Goal: Information Seeking & Learning: Find specific fact

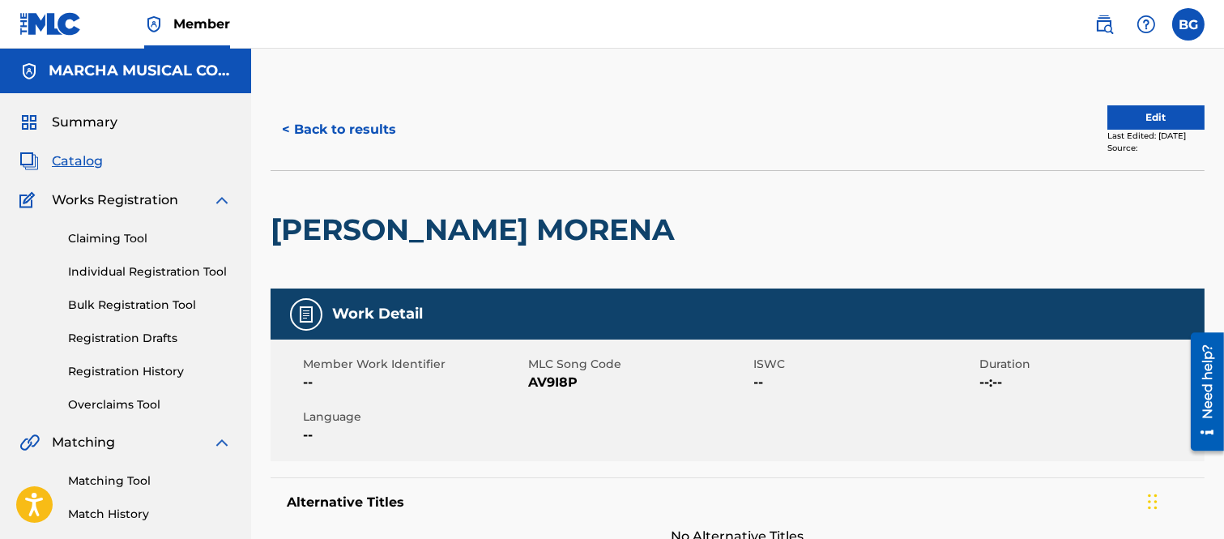
click at [287, 127] on button "< Back to results" at bounding box center [339, 129] width 137 height 41
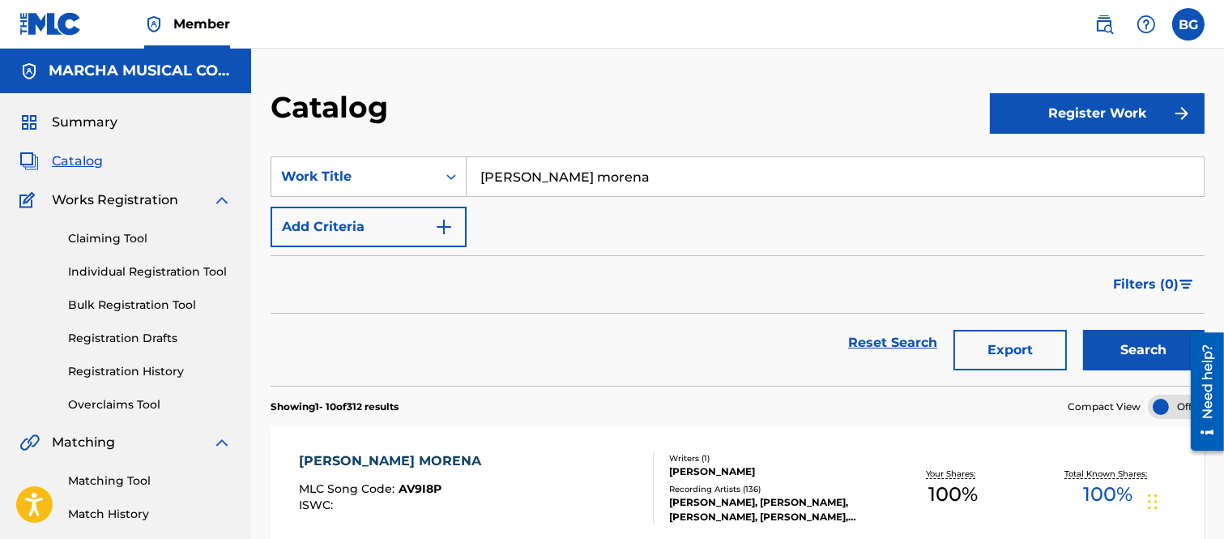
click at [635, 175] on input "[PERSON_NAME] morena" at bounding box center [835, 176] width 737 height 39
type input "a"
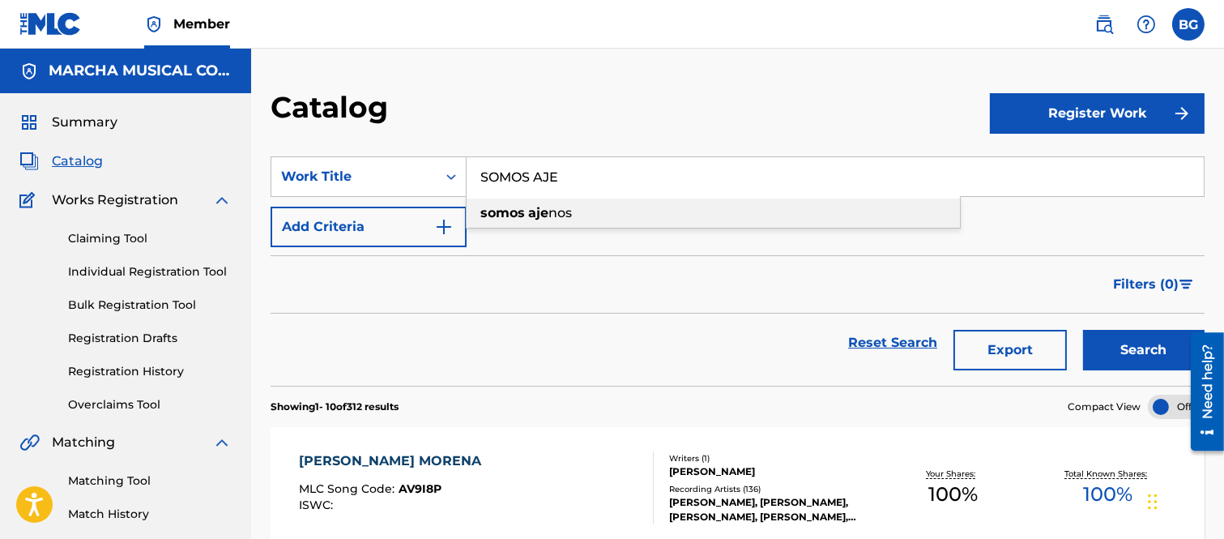
click at [536, 215] on strong "aje" at bounding box center [538, 212] width 20 height 15
type input "somos ajenos"
click at [1121, 342] on button "Search" at bounding box center [1144, 350] width 122 height 41
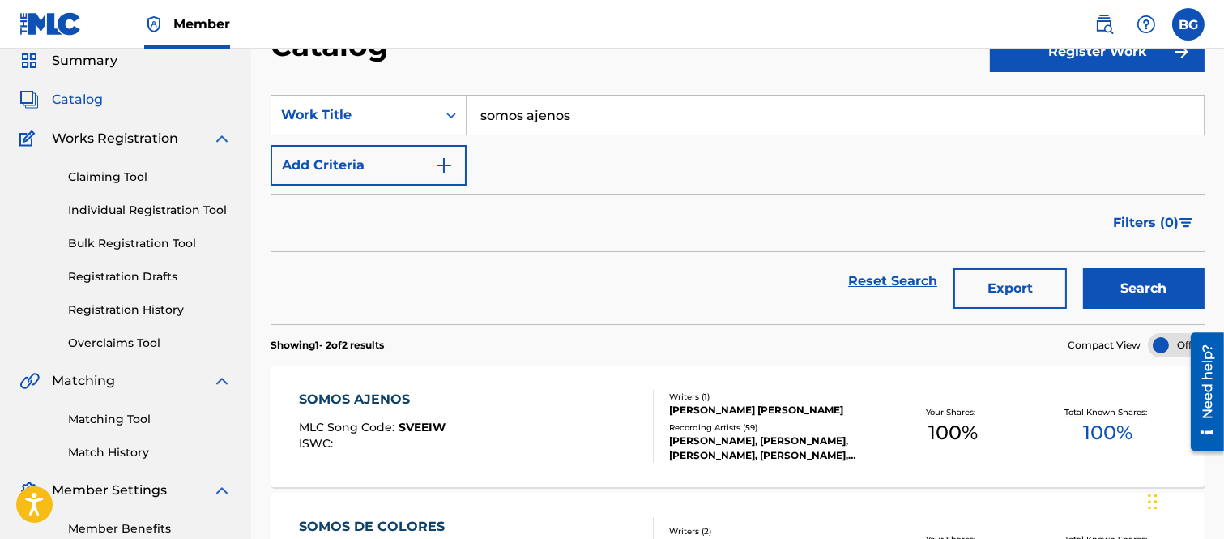
scroll to position [90, 0]
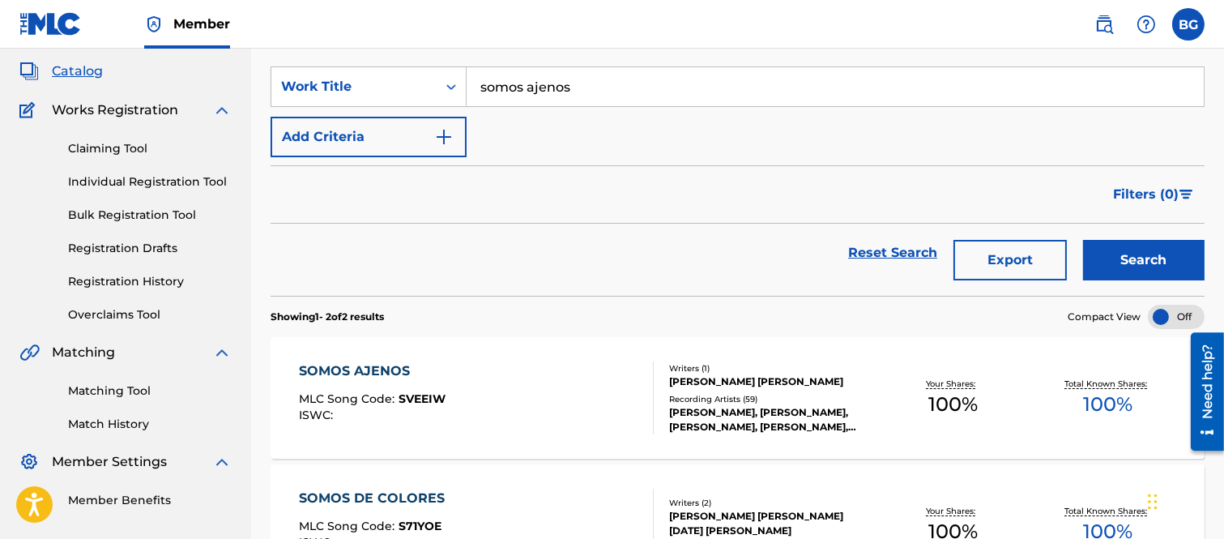
click at [360, 365] on div "SOMOS AJENOS" at bounding box center [372, 370] width 147 height 19
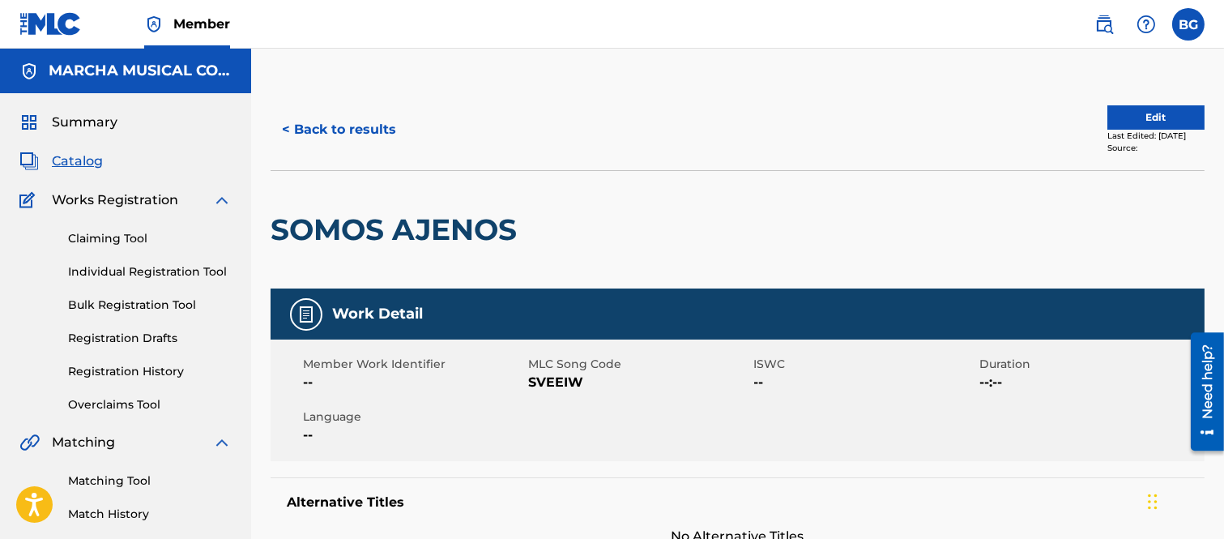
click at [289, 125] on button "< Back to results" at bounding box center [339, 129] width 137 height 41
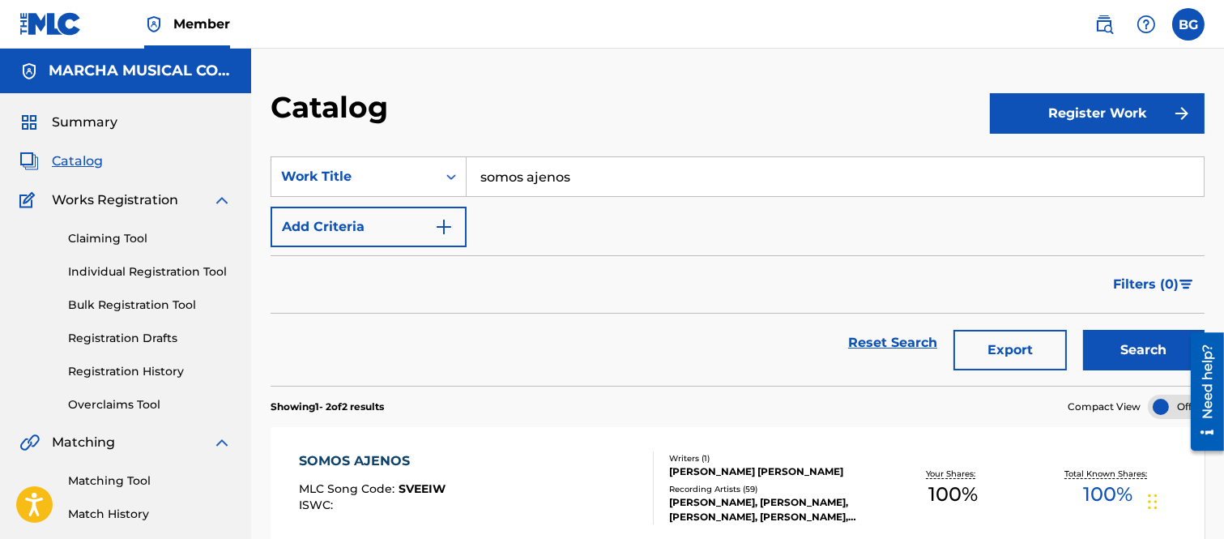
click at [594, 177] on input "somos ajenos" at bounding box center [835, 176] width 737 height 39
type input "s"
click at [549, 211] on strong "lar" at bounding box center [549, 212] width 18 height 15
type input "la noche larga"
click at [1141, 344] on button "Search" at bounding box center [1144, 350] width 122 height 41
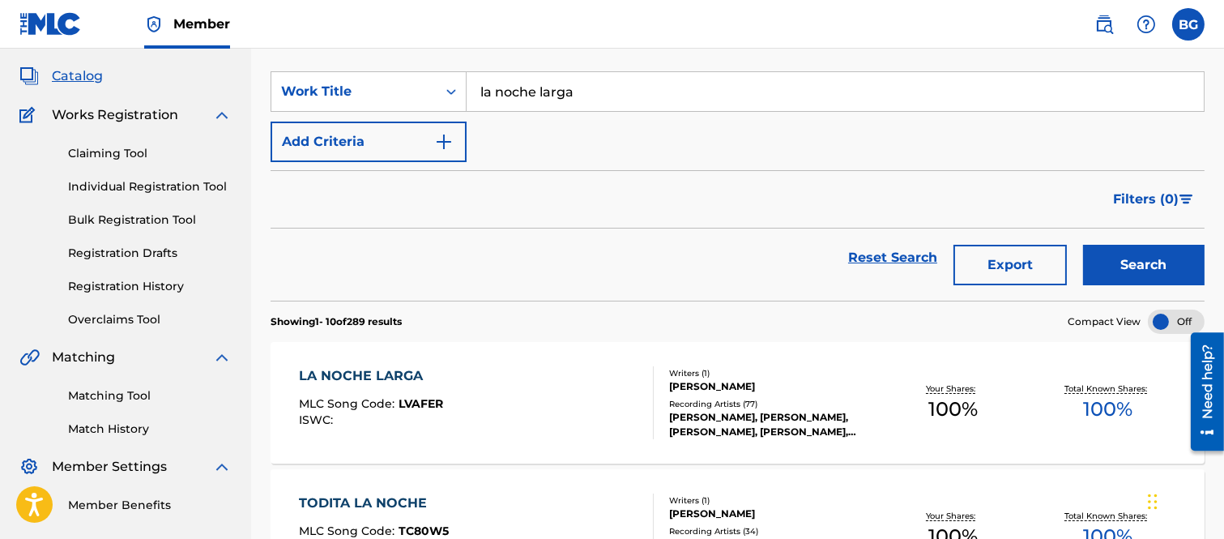
scroll to position [180, 0]
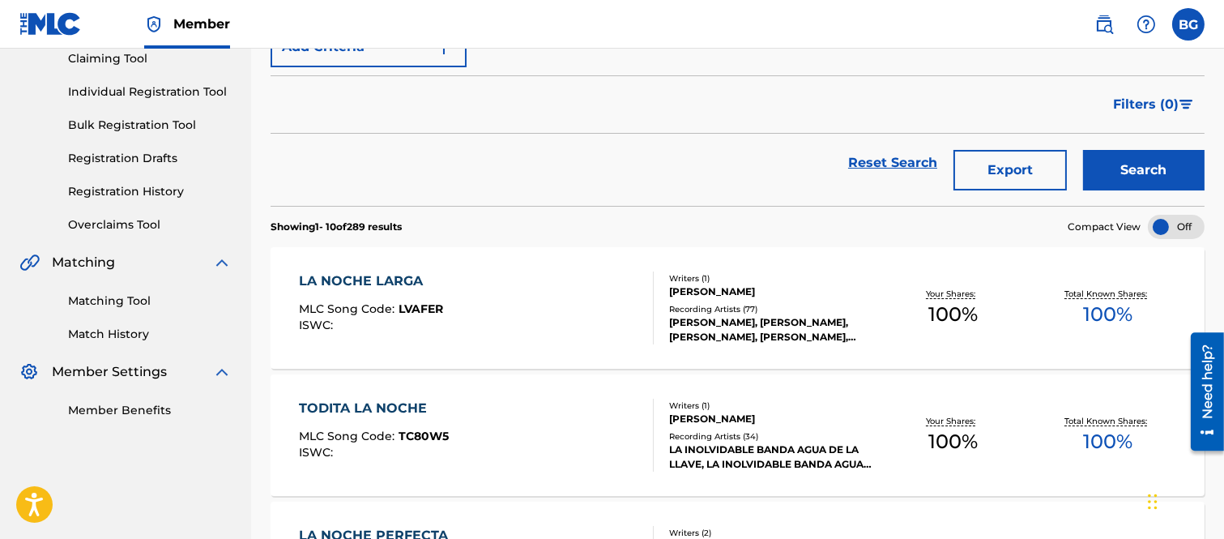
click at [361, 279] on div "LA NOCHE LARGA" at bounding box center [371, 280] width 144 height 19
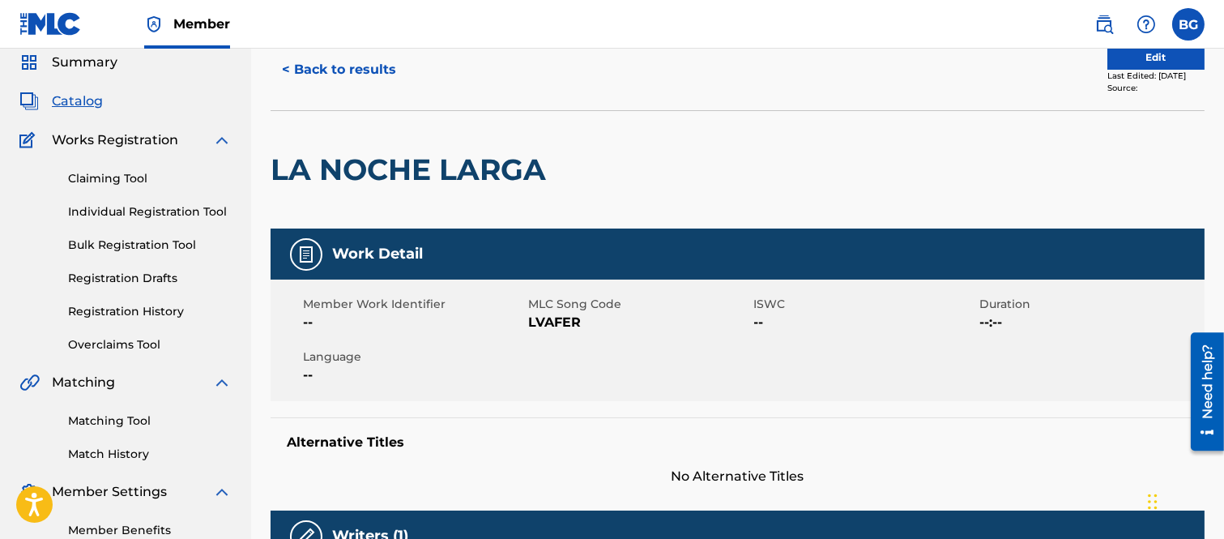
scroll to position [42, 0]
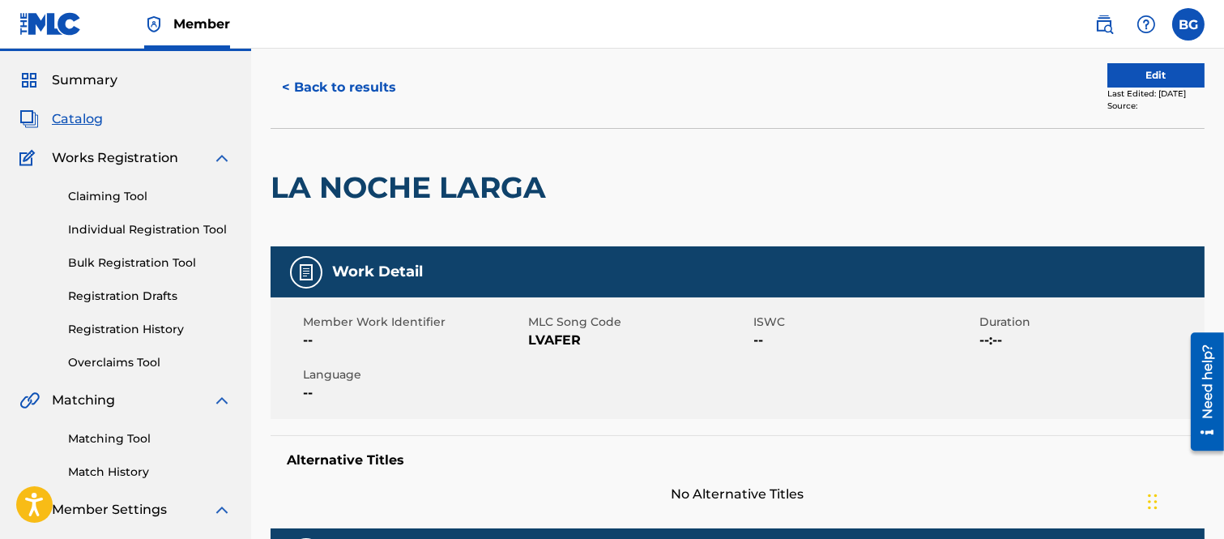
click at [286, 84] on button "< Back to results" at bounding box center [339, 87] width 137 height 41
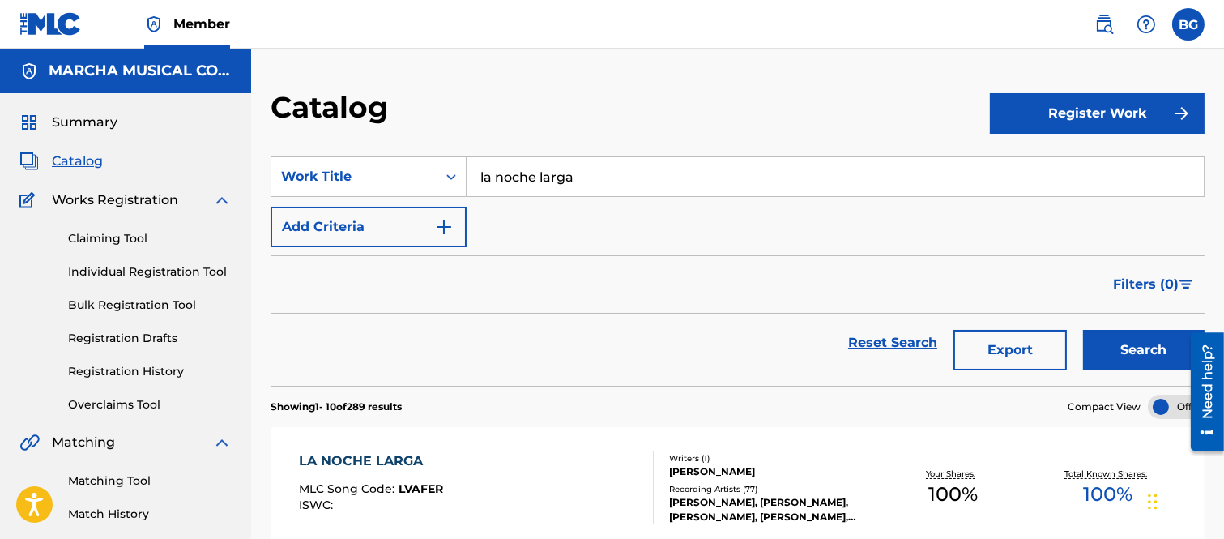
click at [587, 169] on input "la noche larga" at bounding box center [835, 176] width 737 height 39
type input "l"
click at [512, 211] on strong "primer" at bounding box center [519, 212] width 46 height 15
type input "el primer amor"
click at [1135, 352] on button "Search" at bounding box center [1144, 350] width 122 height 41
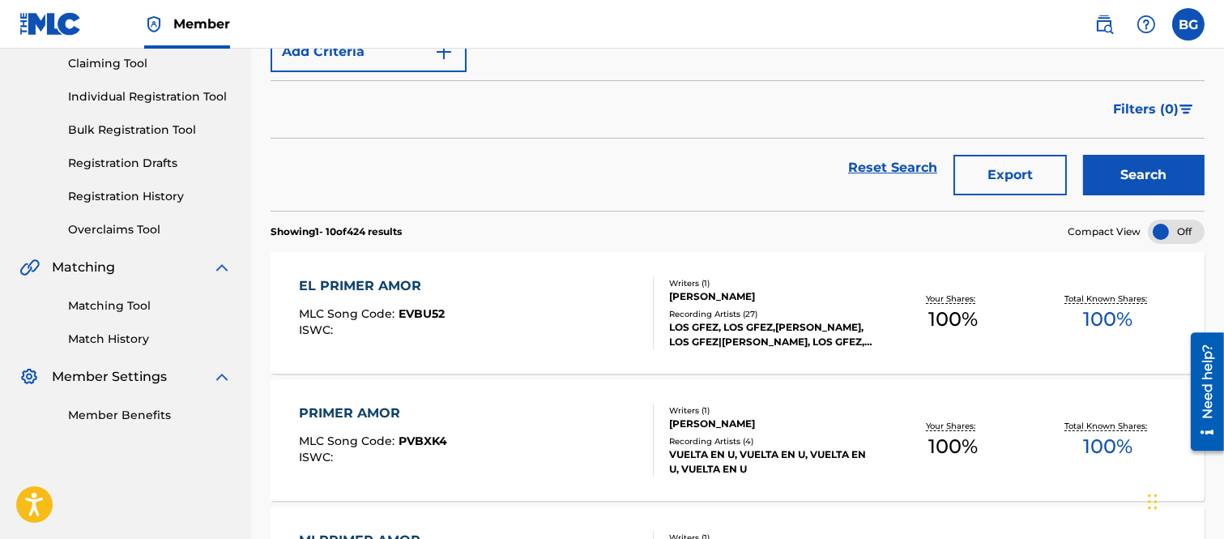
scroll to position [180, 0]
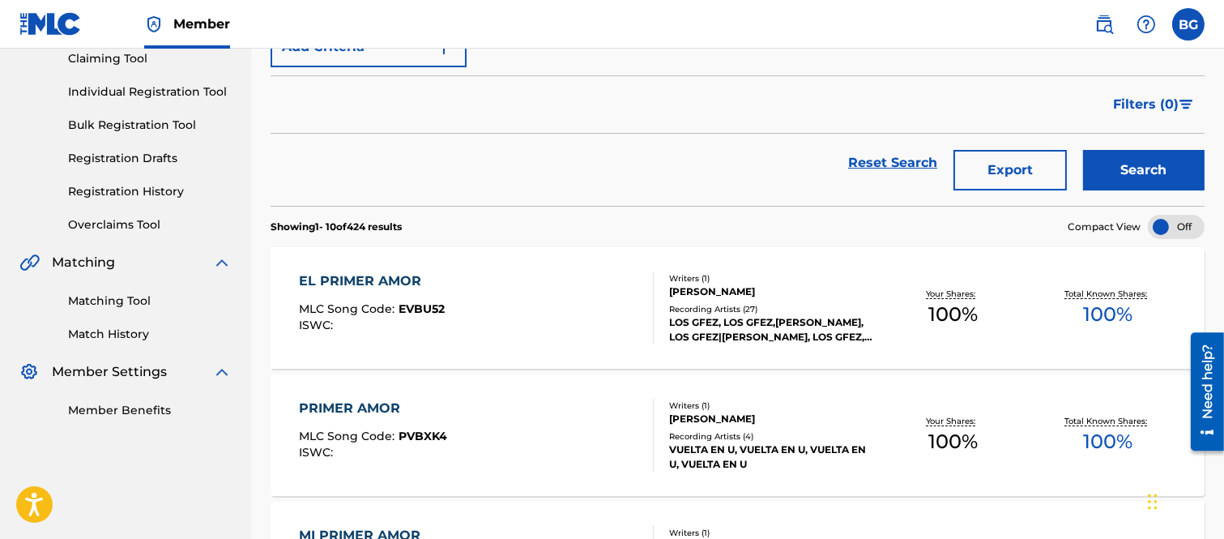
click at [390, 282] on div "EL PRIMER AMOR" at bounding box center [372, 280] width 146 height 19
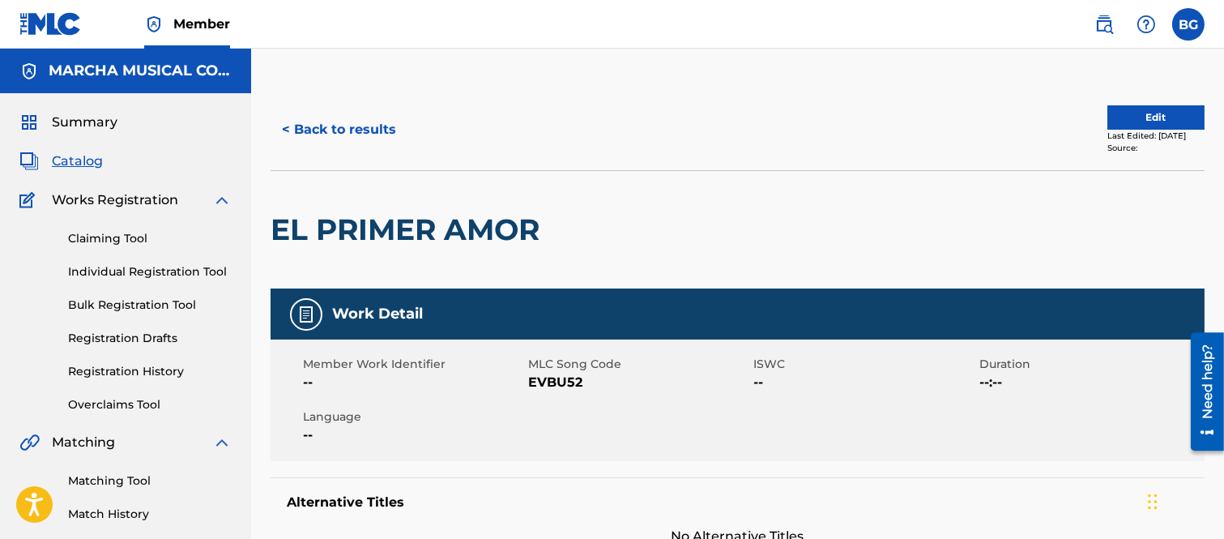
click at [288, 124] on button "< Back to results" at bounding box center [339, 129] width 137 height 41
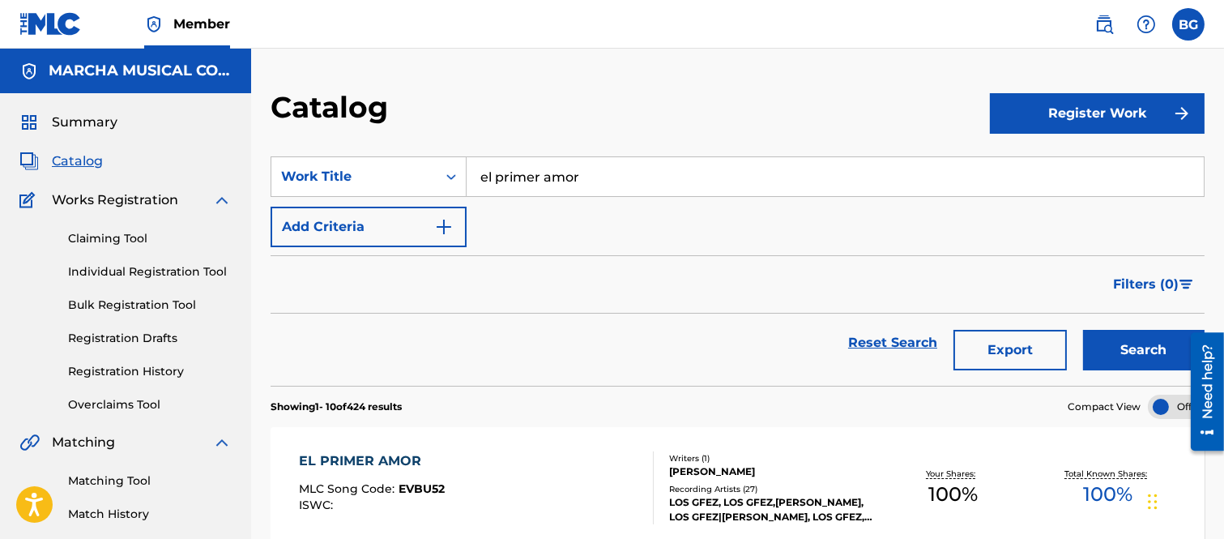
click at [603, 181] on input "el primer amor" at bounding box center [835, 176] width 737 height 39
click at [519, 212] on span "u" at bounding box center [522, 212] width 9 height 15
type input "el prau"
click at [1142, 352] on button "Search" at bounding box center [1144, 350] width 122 height 41
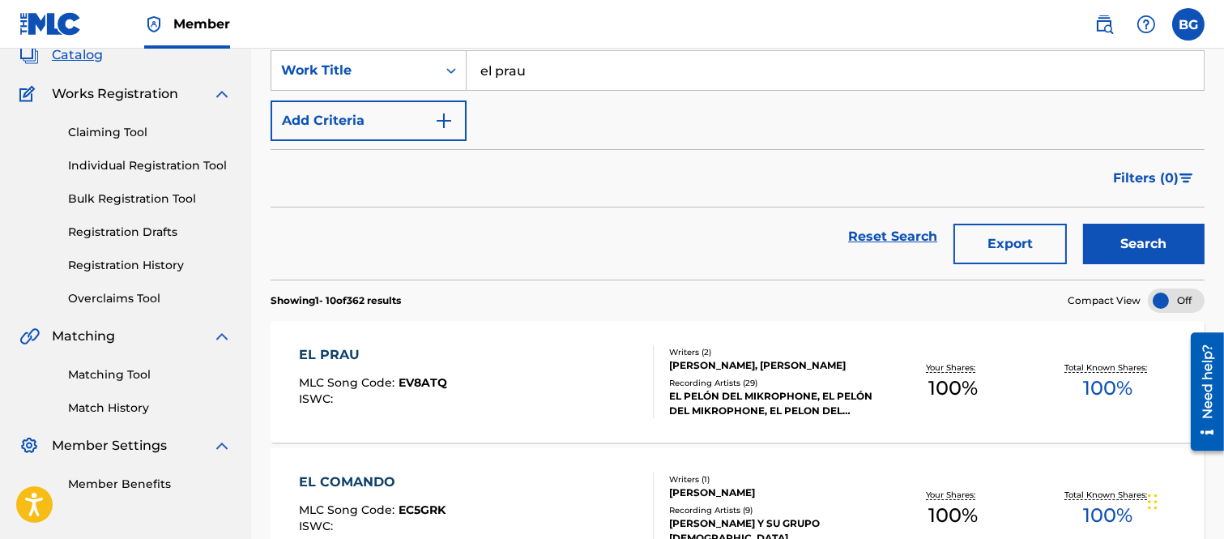
scroll to position [270, 0]
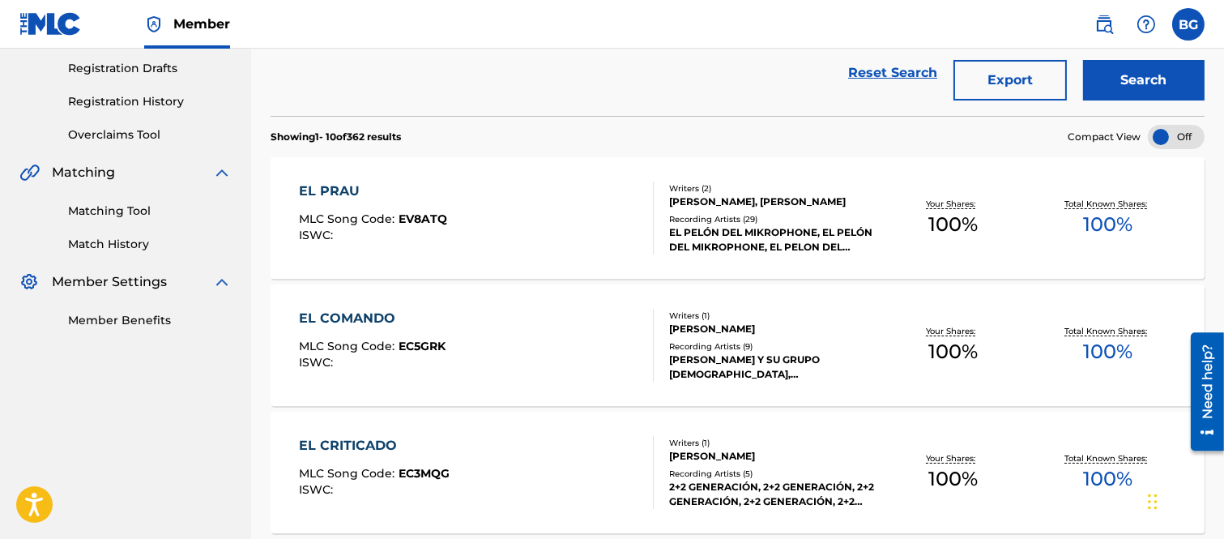
click at [335, 190] on div "EL PRAU" at bounding box center [373, 190] width 148 height 19
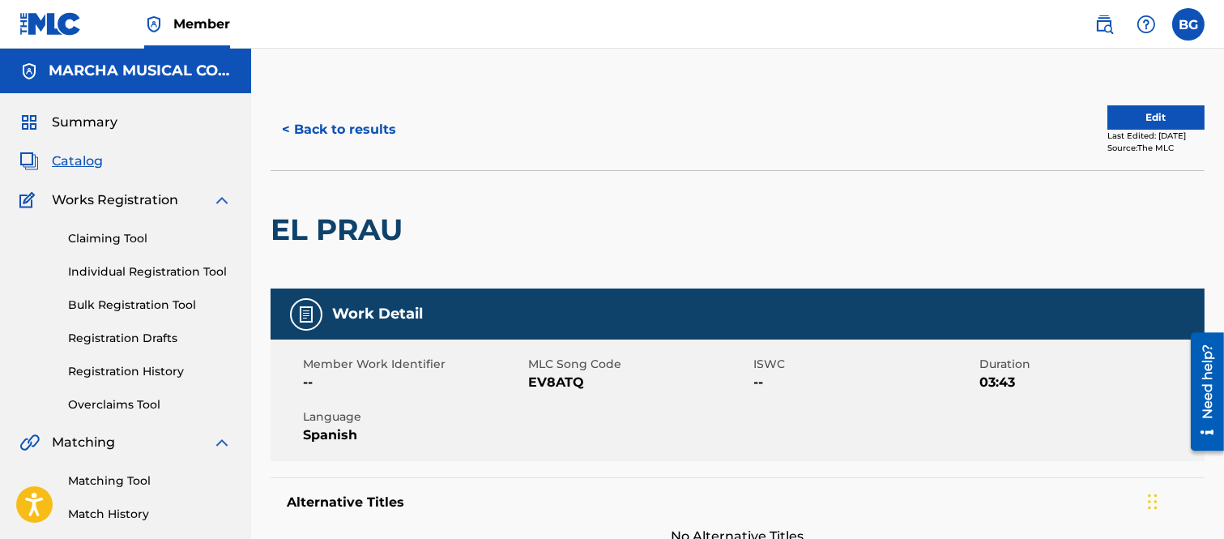
click at [288, 125] on button "< Back to results" at bounding box center [339, 129] width 137 height 41
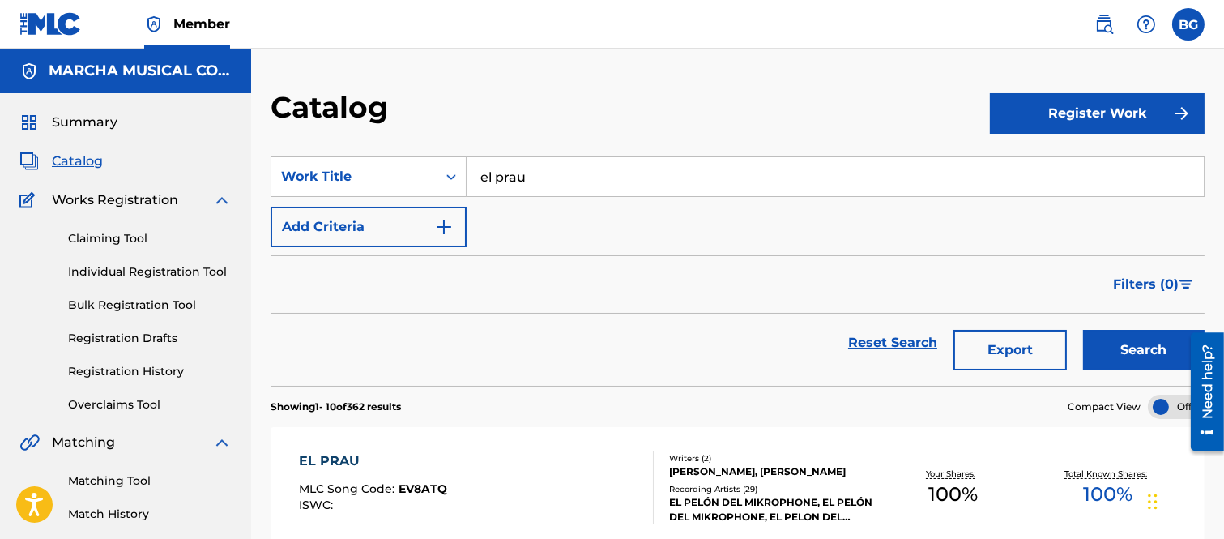
click at [565, 179] on input "el prau" at bounding box center [835, 176] width 737 height 39
type input "e"
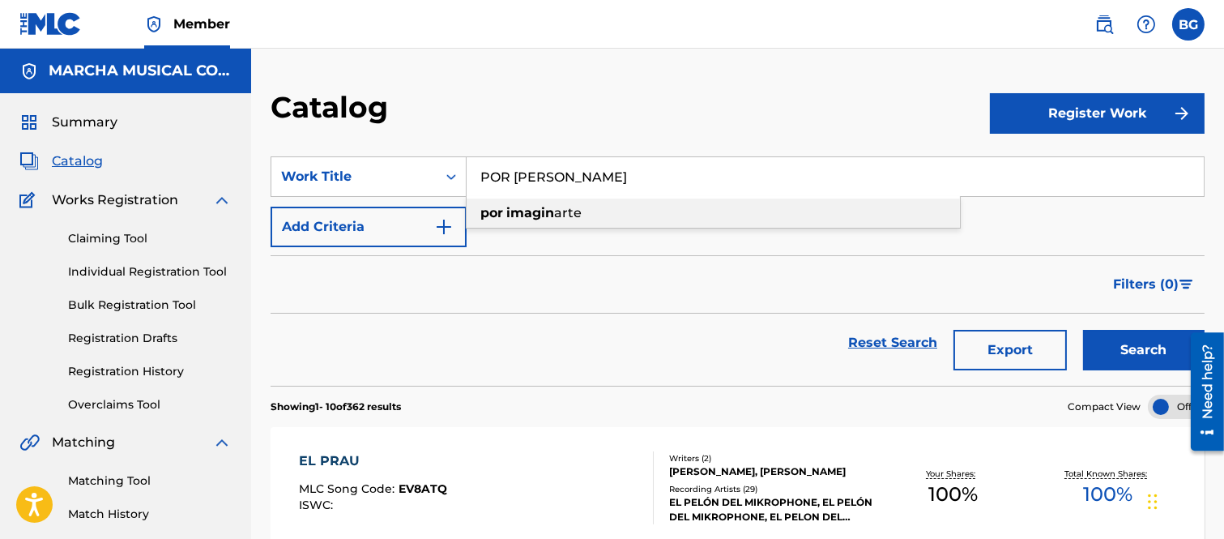
click at [487, 211] on strong "por" at bounding box center [491, 212] width 23 height 15
type input "por imaginarte"
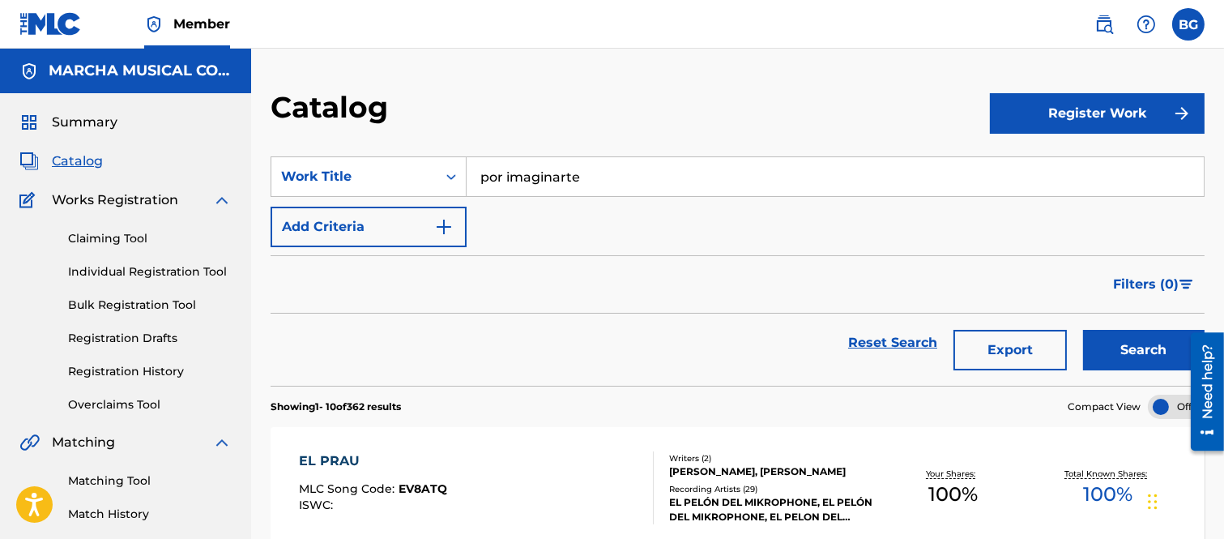
click at [1124, 338] on button "Search" at bounding box center [1144, 350] width 122 height 41
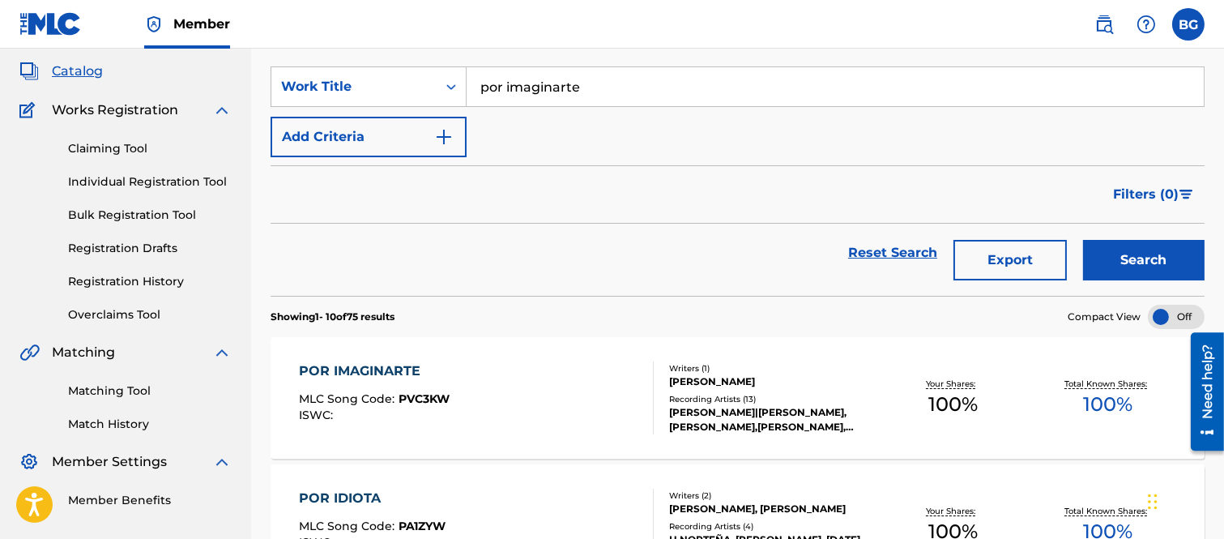
click at [374, 367] on div "POR IMAGINARTE" at bounding box center [374, 370] width 151 height 19
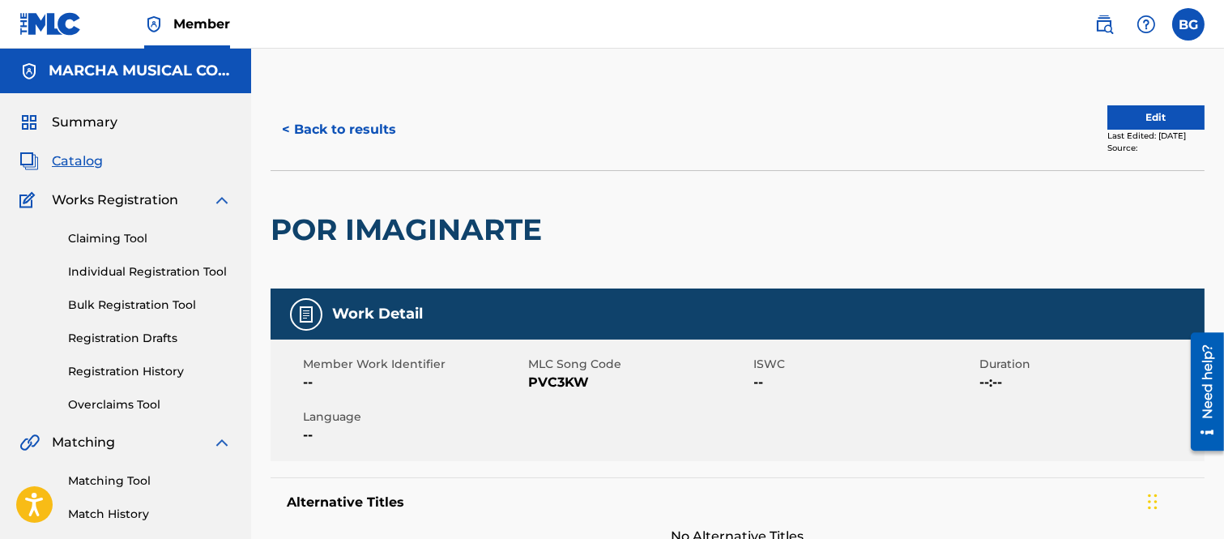
click at [289, 126] on button "< Back to results" at bounding box center [339, 129] width 137 height 41
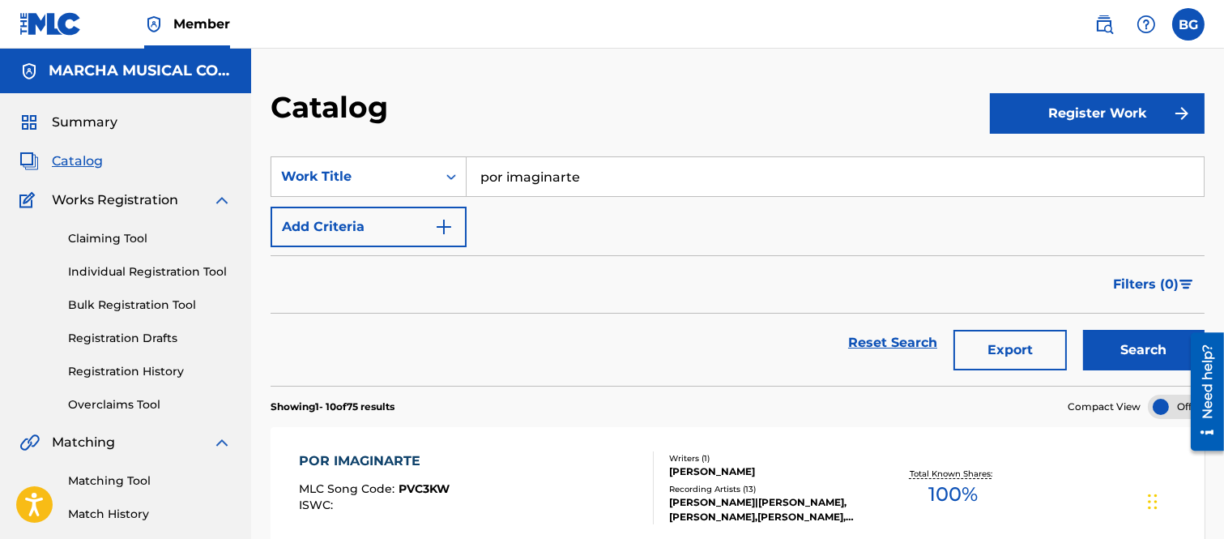
click at [606, 174] on input "por imaginarte" at bounding box center [835, 176] width 737 height 39
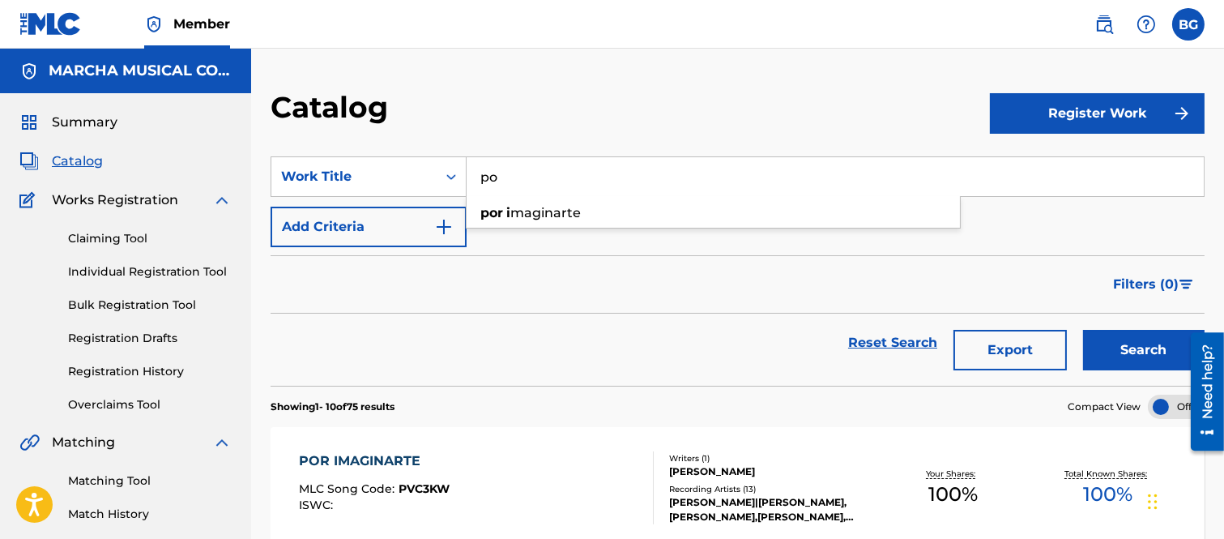
type input "p"
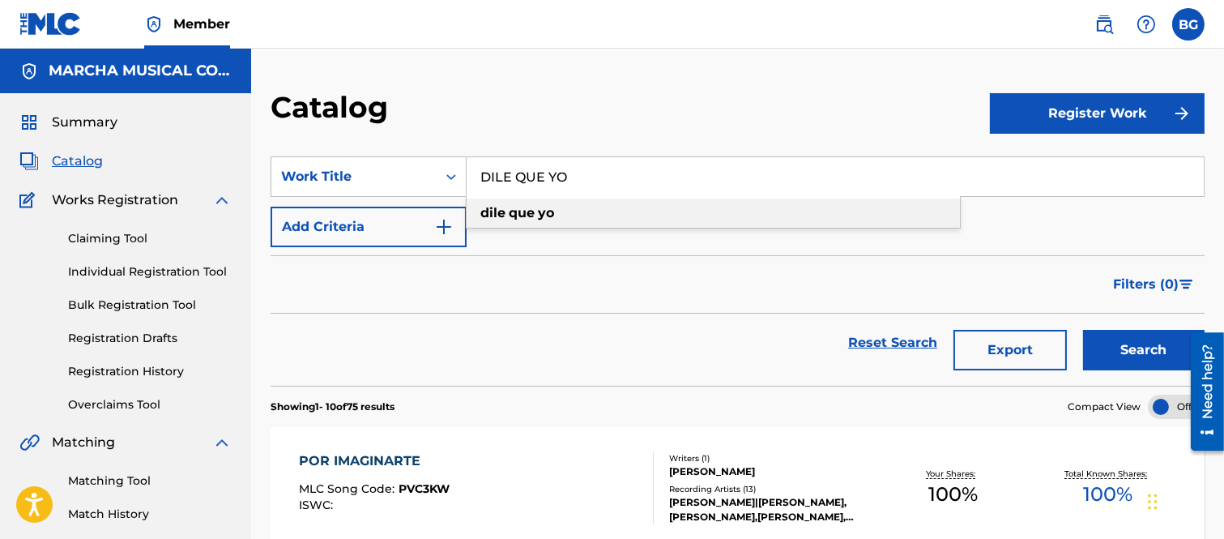
click at [509, 211] on strong "que" at bounding box center [522, 212] width 26 height 15
type input "dile que yo"
click at [1108, 341] on button "Search" at bounding box center [1144, 350] width 122 height 41
click at [561, 174] on input "dile que yo" at bounding box center [835, 176] width 737 height 39
click at [549, 211] on strong "yo" at bounding box center [546, 212] width 16 height 15
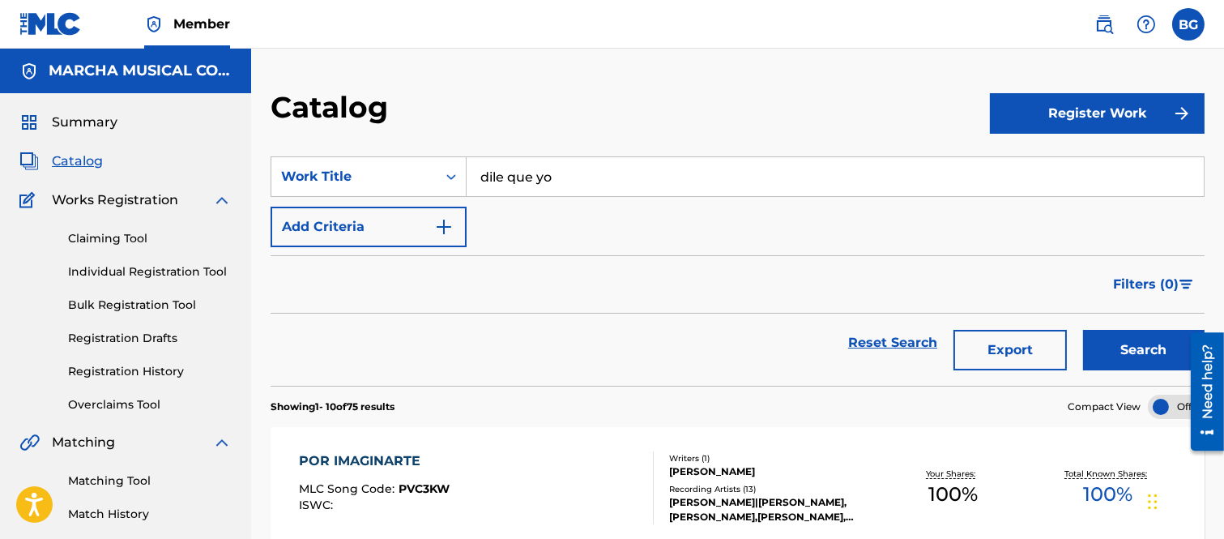
click at [1110, 343] on button "Search" at bounding box center [1144, 350] width 122 height 41
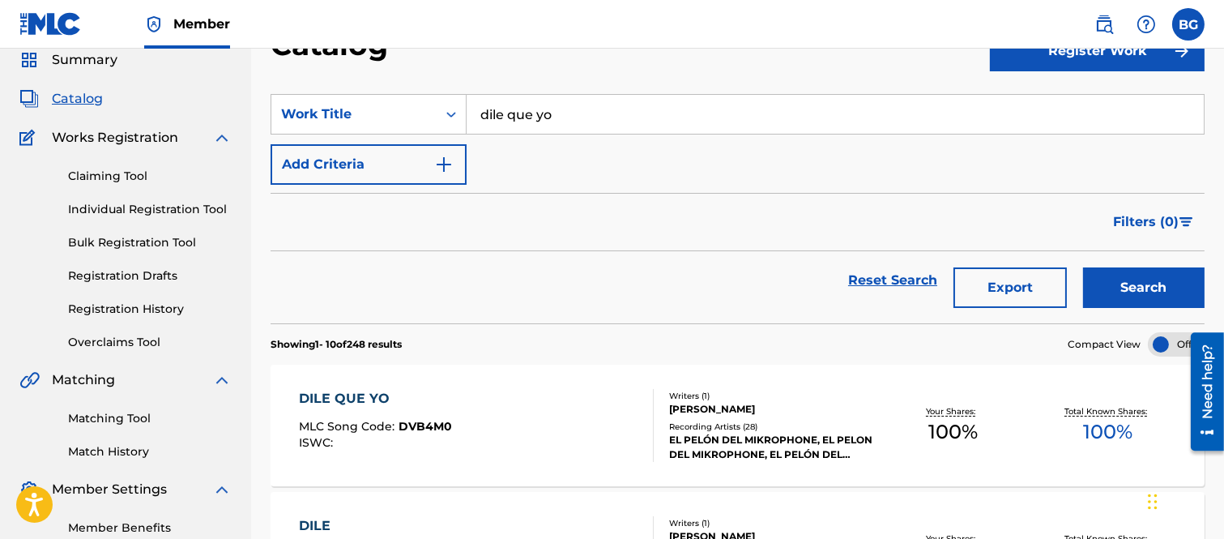
scroll to position [90, 0]
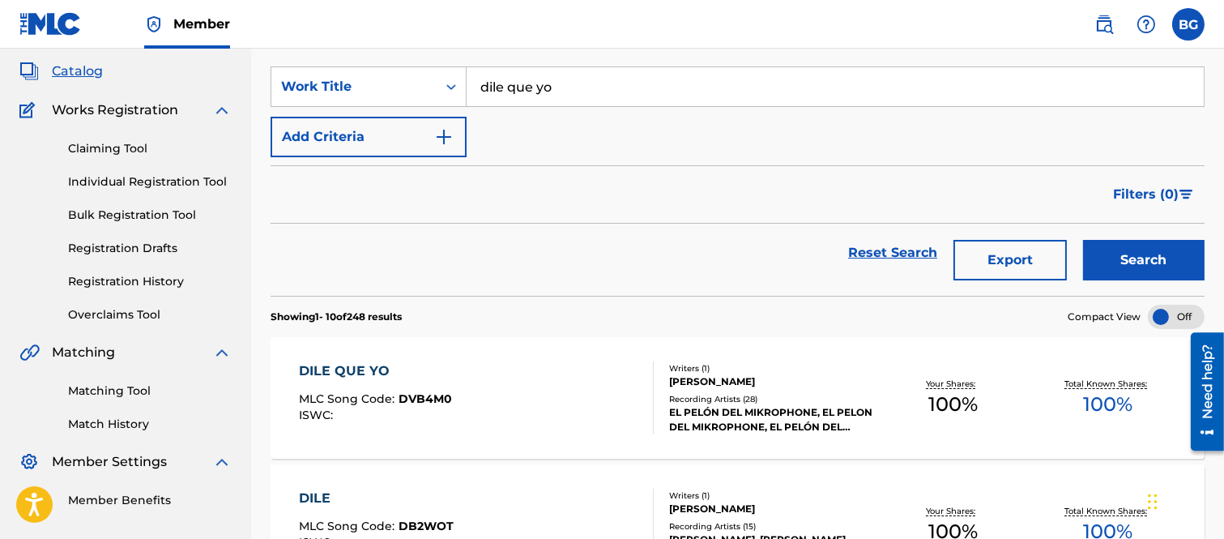
click at [357, 370] on div "DILE QUE YO" at bounding box center [375, 370] width 153 height 19
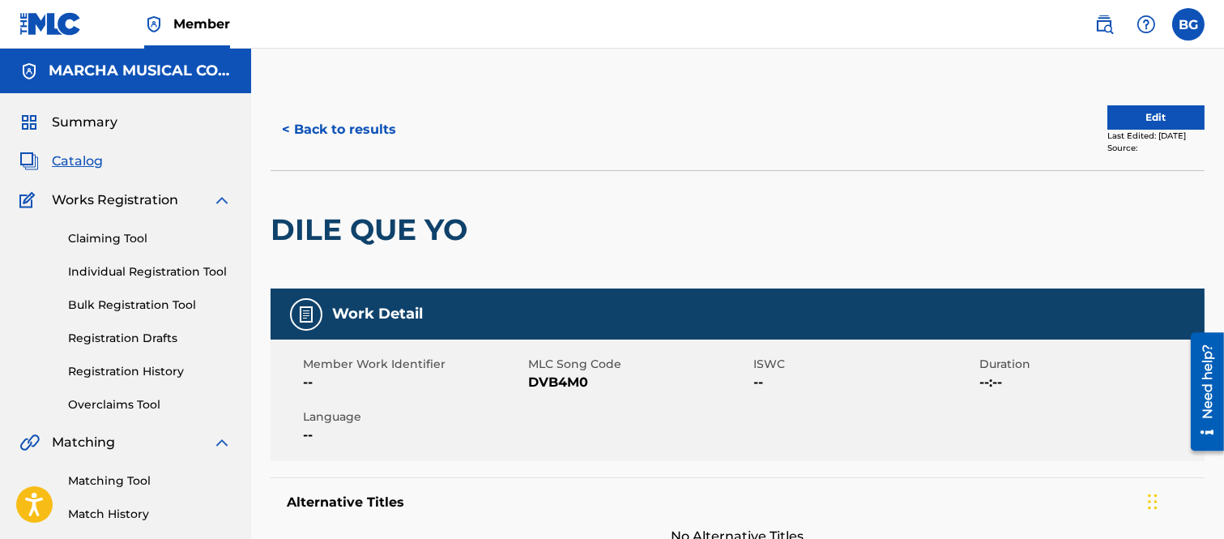
click at [285, 125] on button "< Back to results" at bounding box center [339, 129] width 137 height 41
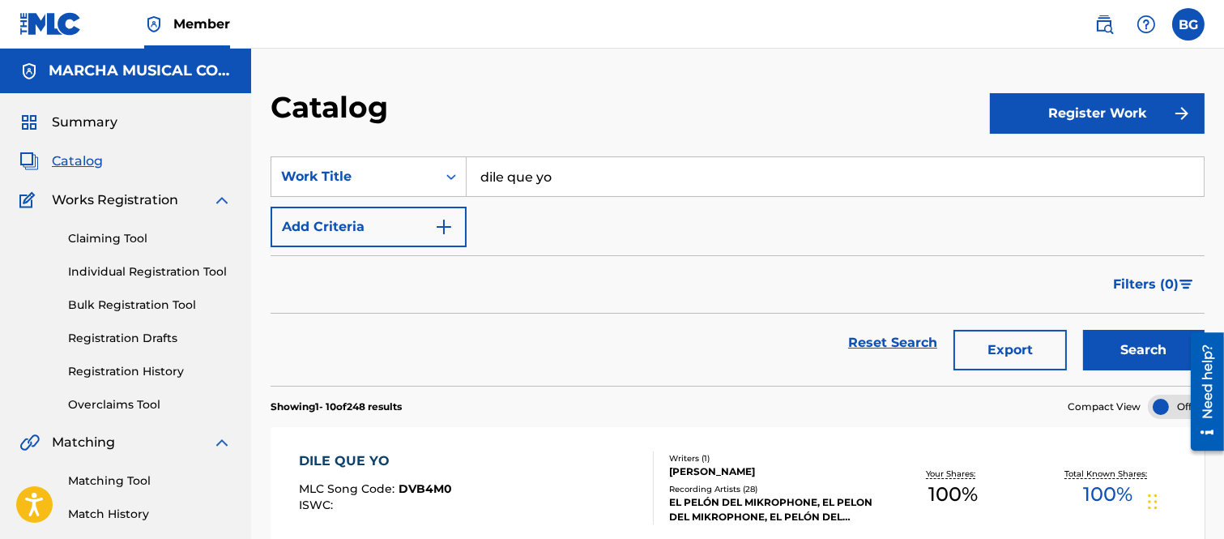
click at [575, 167] on input "dile que yo" at bounding box center [835, 176] width 737 height 39
type input "d"
type input "QUIEN ES USTED"
click at [1120, 344] on button "Search" at bounding box center [1144, 350] width 122 height 41
drag, startPoint x: 112, startPoint y: 271, endPoint x: 159, endPoint y: 271, distance: 47.0
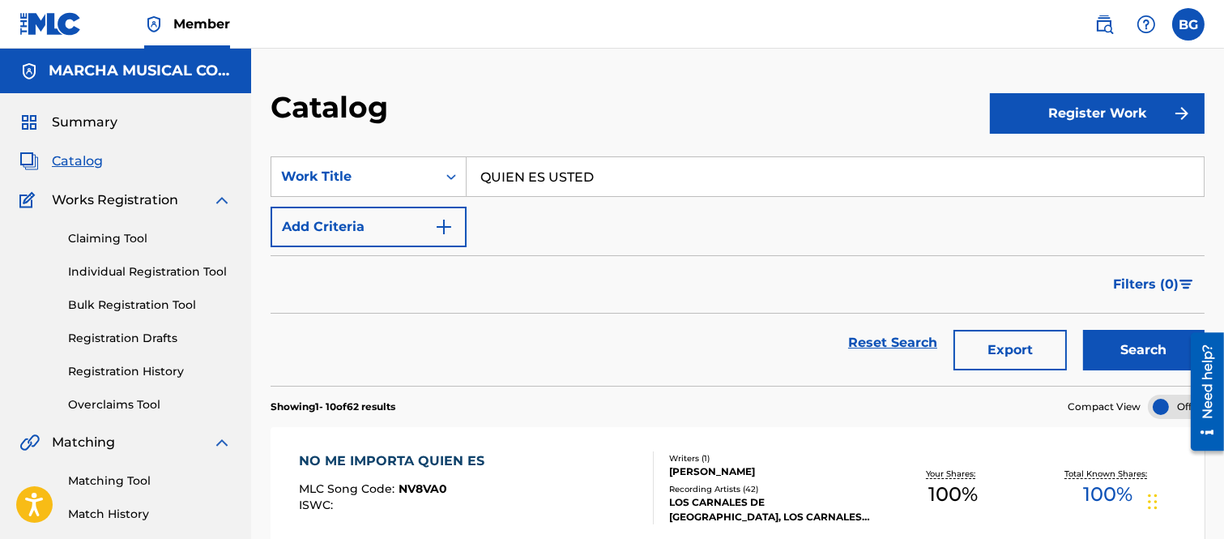
click at [114, 271] on link "Individual Registration Tool" at bounding box center [150, 271] width 164 height 17
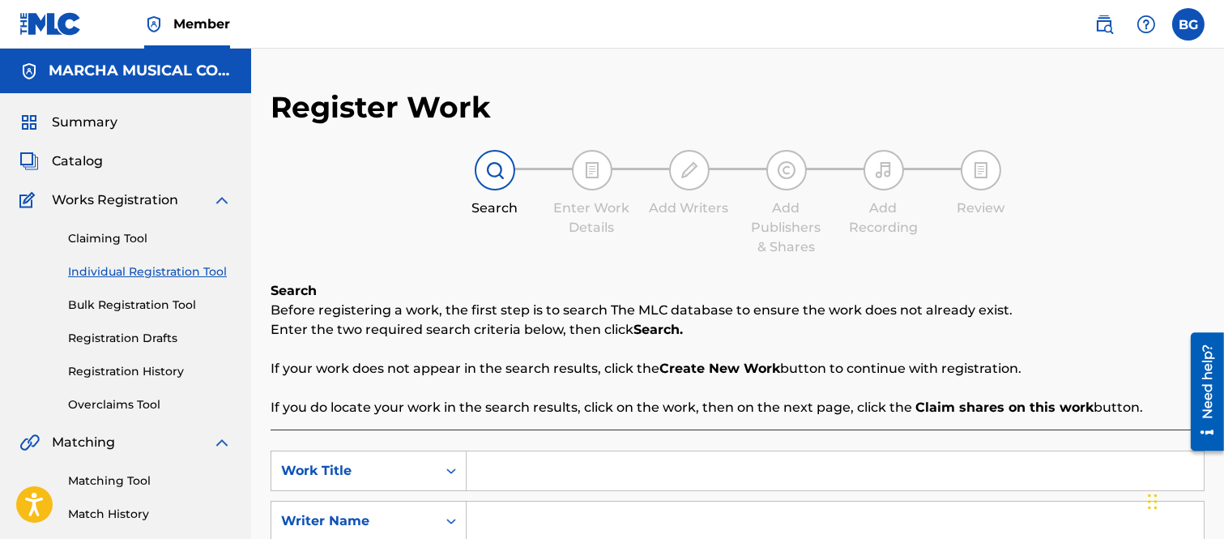
scroll to position [90, 0]
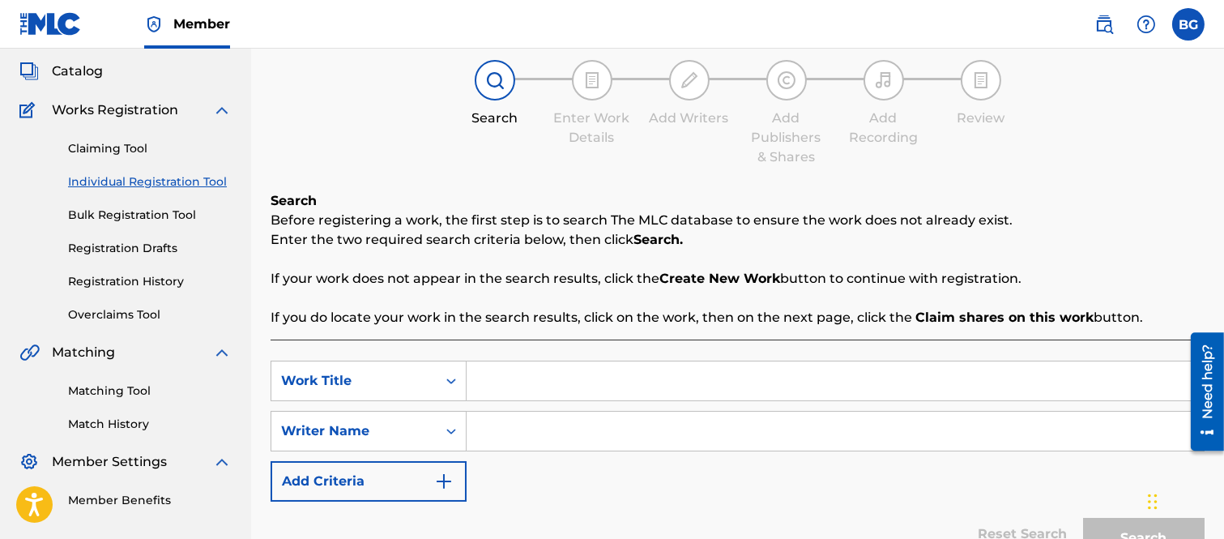
click at [535, 382] on input "Search Form" at bounding box center [835, 380] width 737 height 39
type input "QUIEN ES USTED"
click at [519, 429] on input "Search Form" at bounding box center [835, 431] width 737 height 39
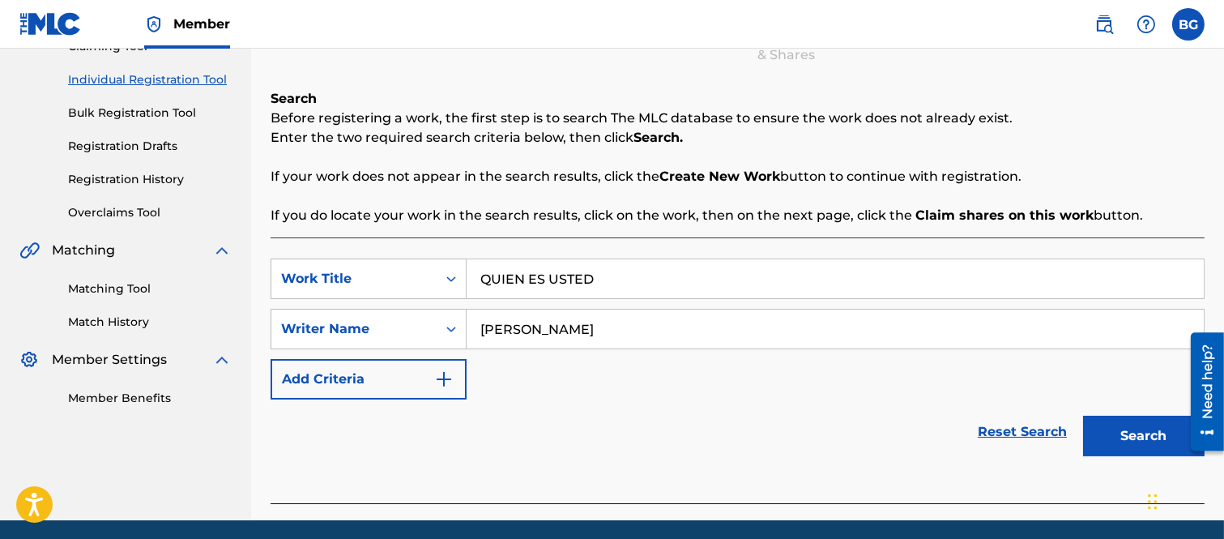
scroll to position [251, 0]
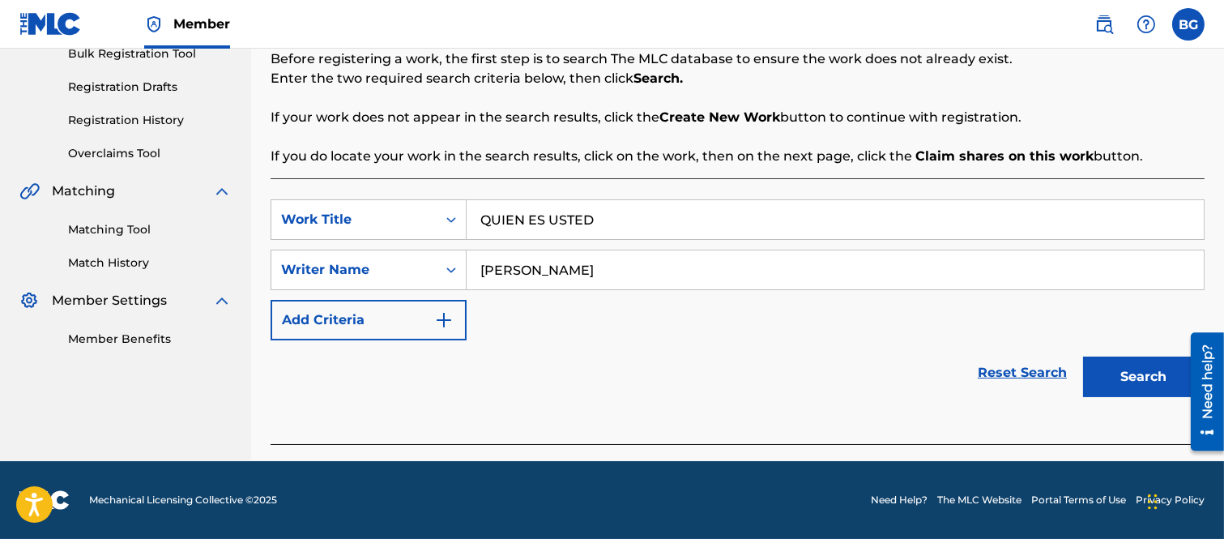
type input "[PERSON_NAME]"
drag, startPoint x: 1129, startPoint y: 371, endPoint x: 1124, endPoint y: 360, distance: 12.7
click at [1130, 369] on button "Search" at bounding box center [1144, 376] width 122 height 41
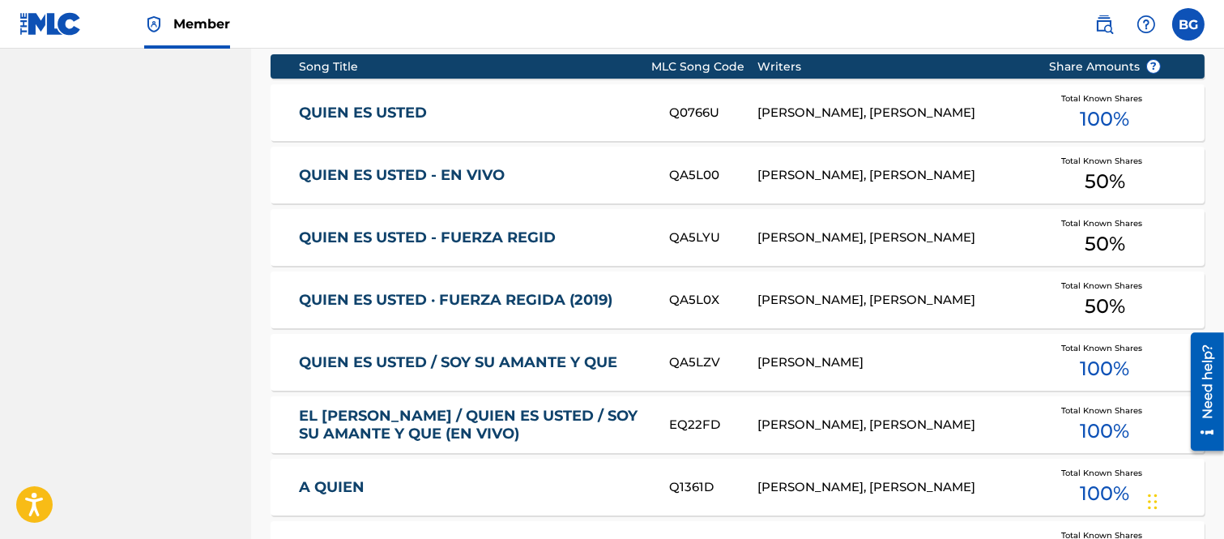
scroll to position [701, 0]
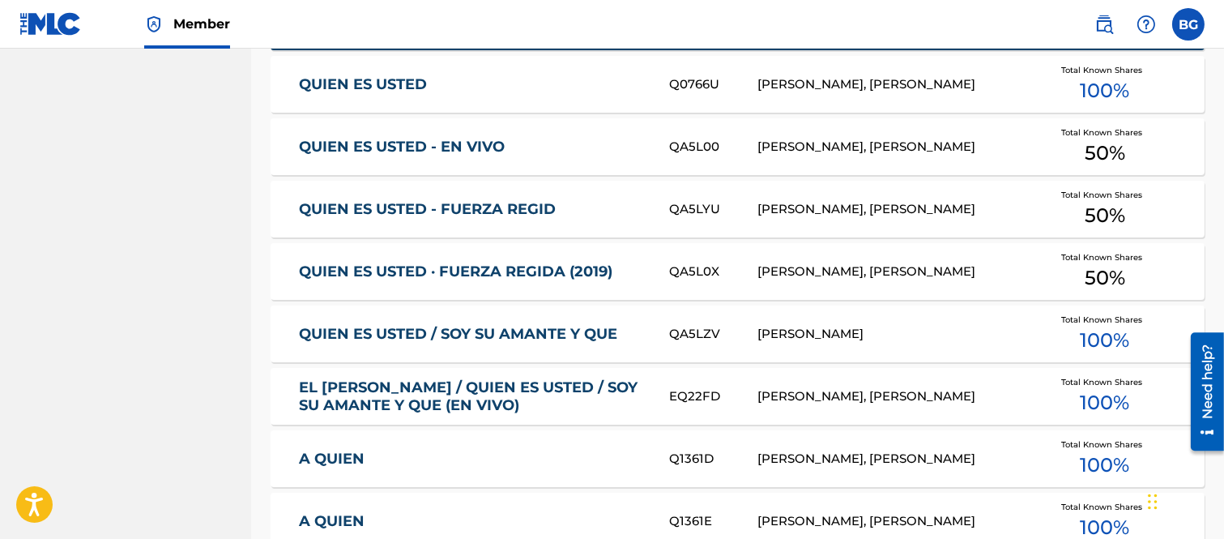
click at [383, 331] on link "QUIEN ES USTED / SOY SU AMANTE Y QUE" at bounding box center [473, 334] width 348 height 19
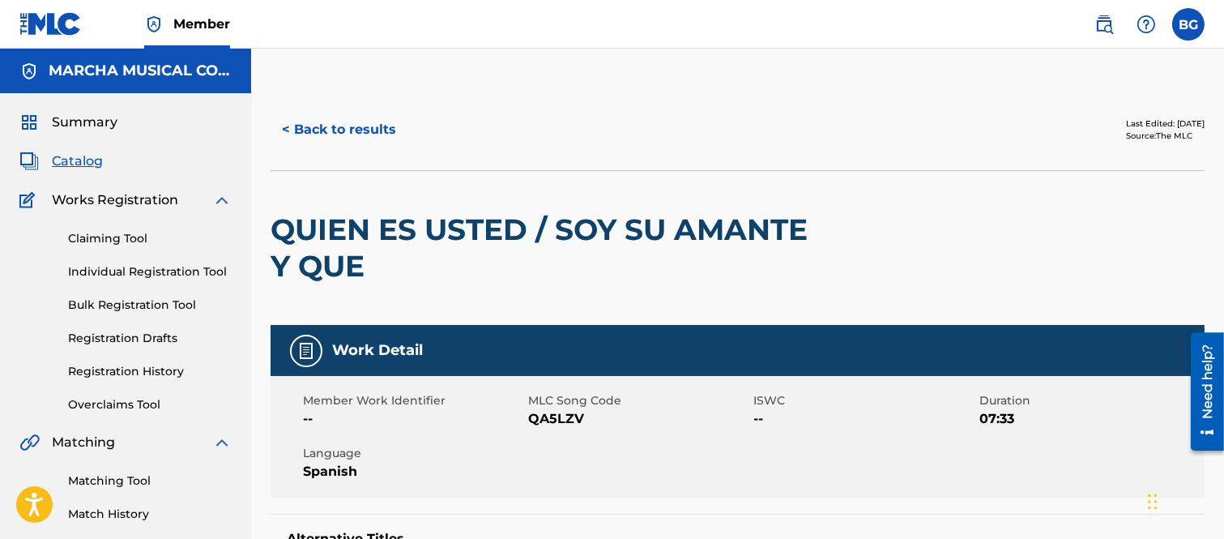
click at [285, 128] on button "< Back to results" at bounding box center [339, 129] width 137 height 41
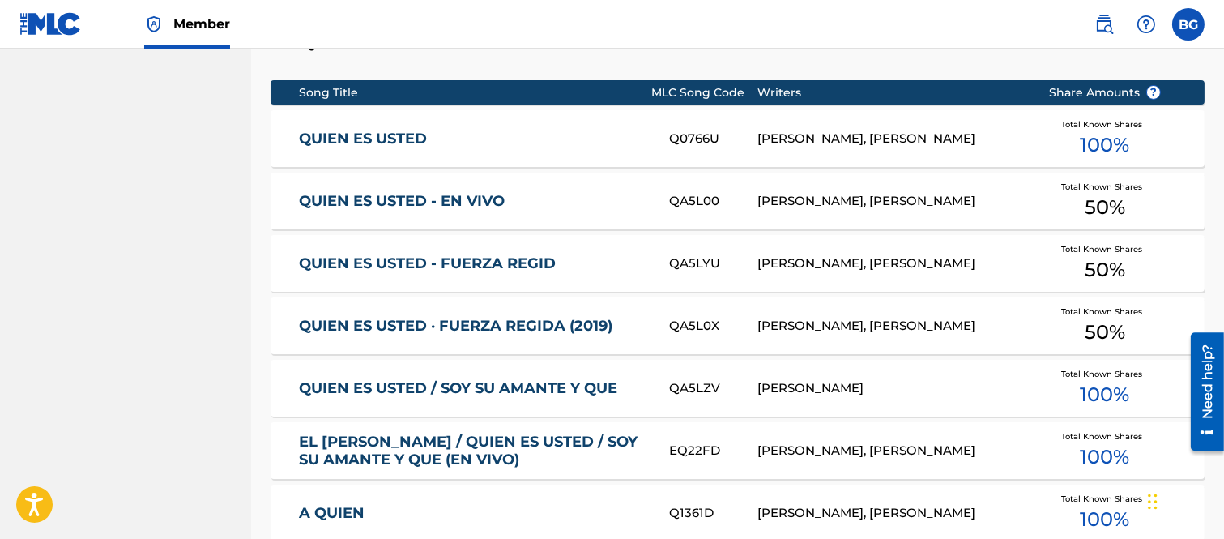
scroll to position [649, 0]
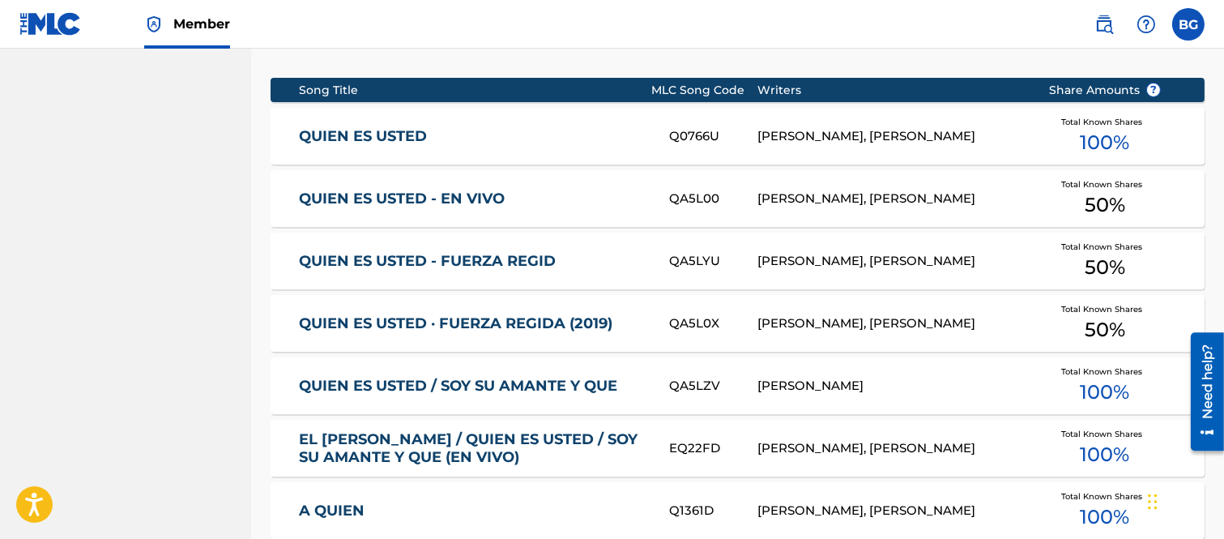
click at [379, 130] on link "QUIEN ES USTED" at bounding box center [473, 136] width 348 height 19
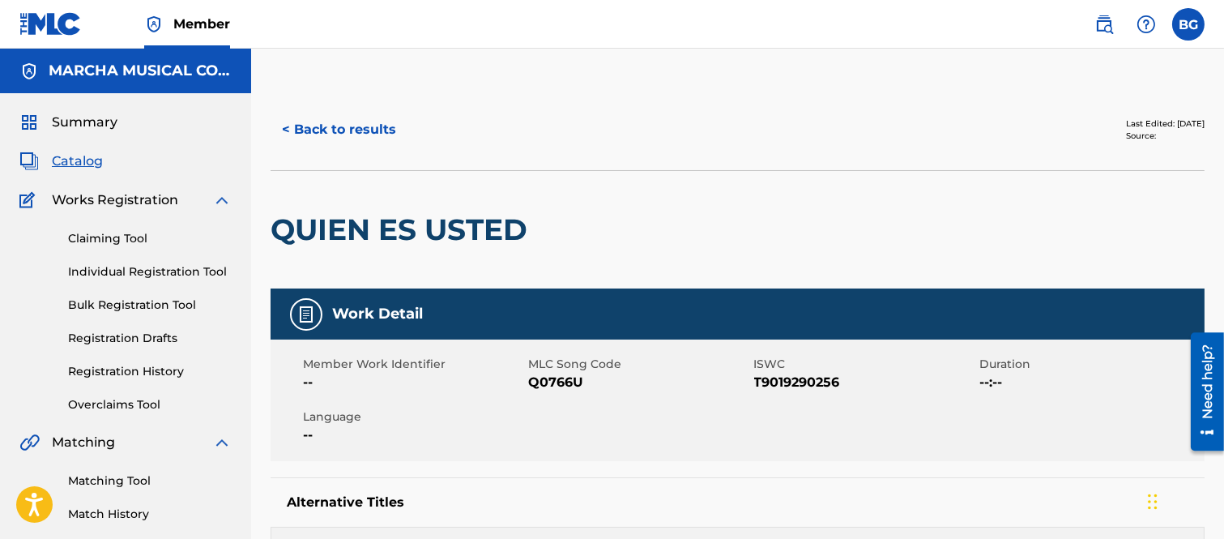
click at [282, 127] on button "< Back to results" at bounding box center [339, 129] width 137 height 41
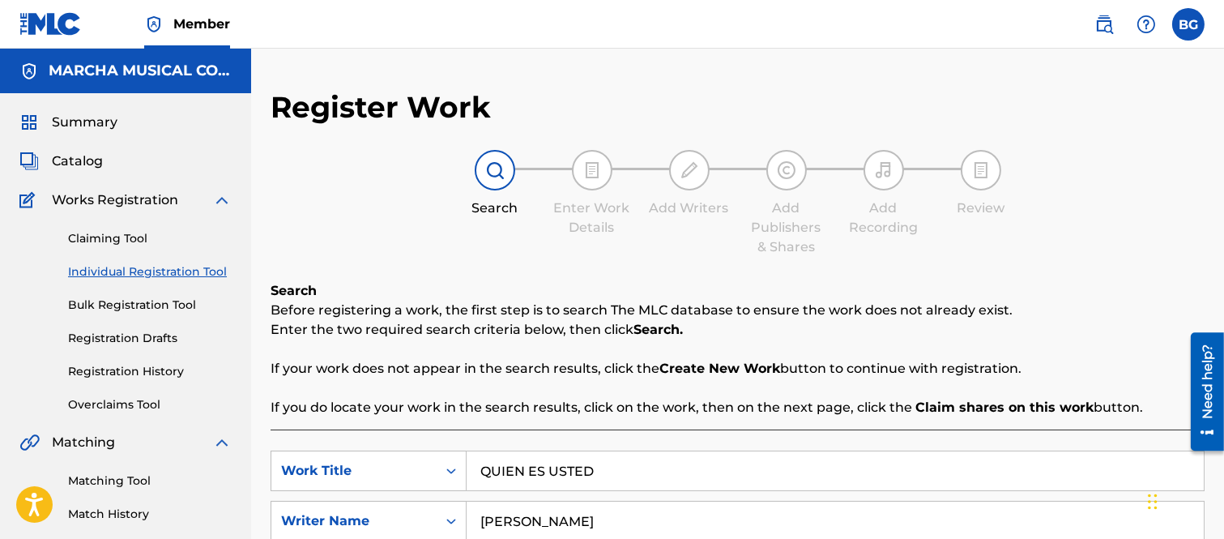
click at [79, 159] on span "Catalog" at bounding box center [77, 160] width 51 height 19
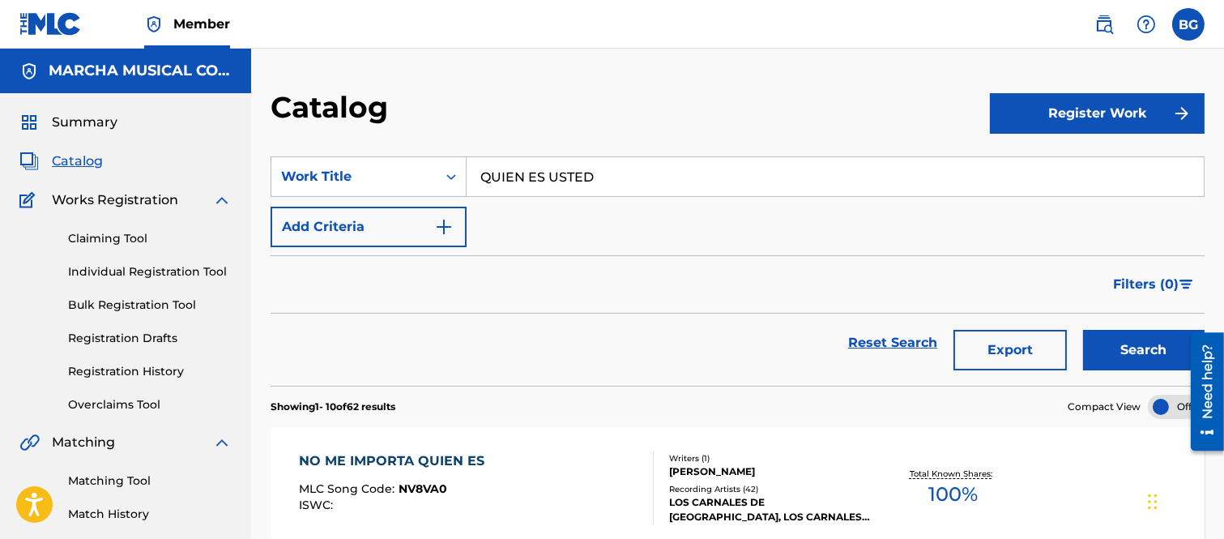
click at [617, 173] on input "QUIEN ES USTED" at bounding box center [835, 176] width 737 height 39
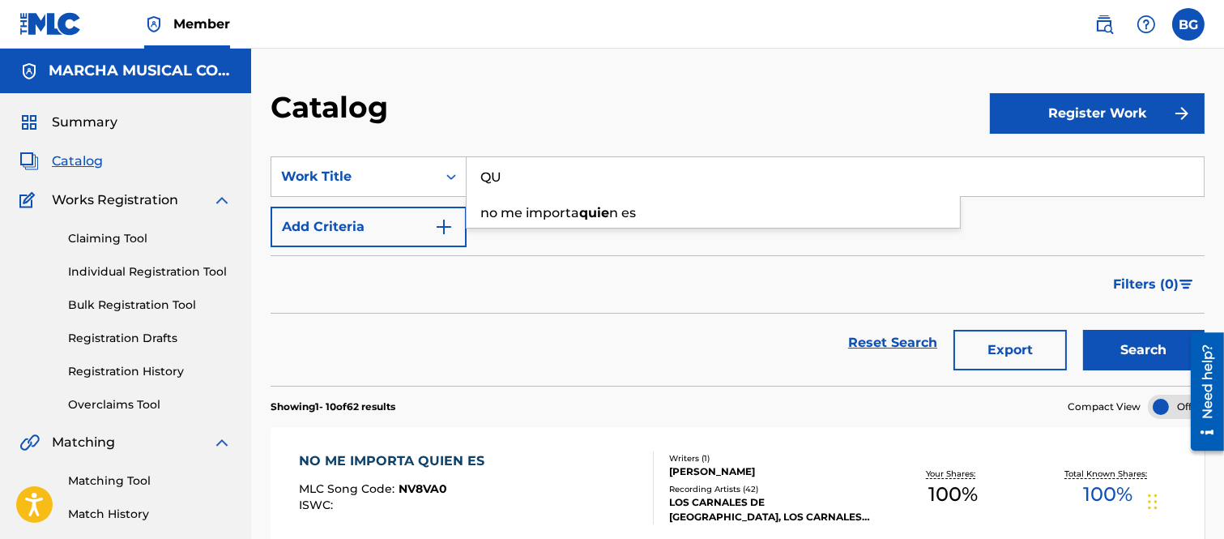
type input "Q"
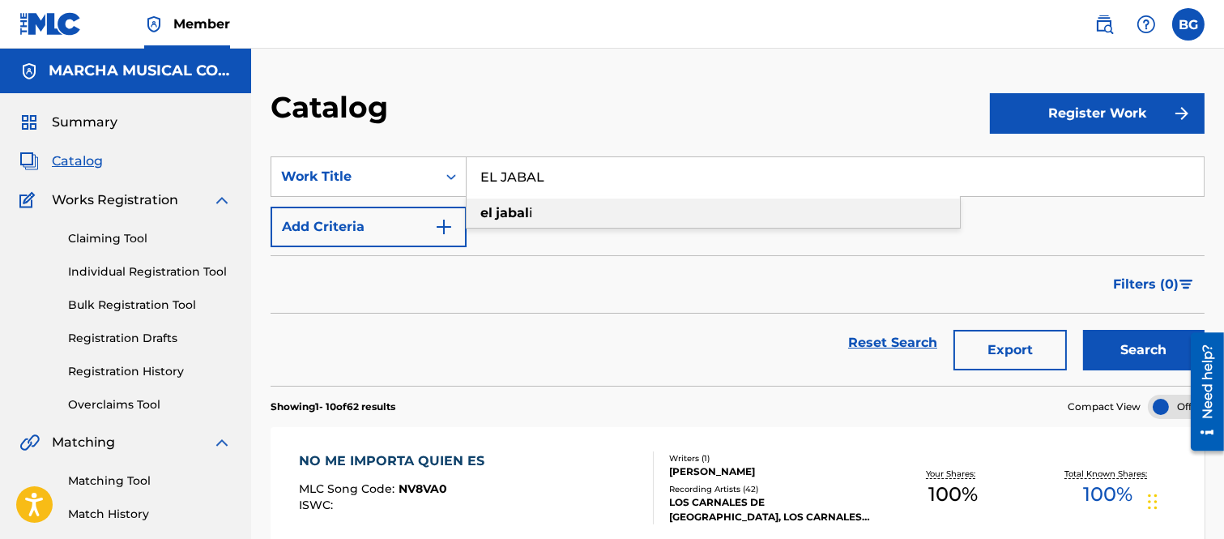
click at [508, 211] on strong "jabal" at bounding box center [512, 212] width 33 height 15
type input "el jabali"
click at [1124, 349] on button "Search" at bounding box center [1144, 350] width 122 height 41
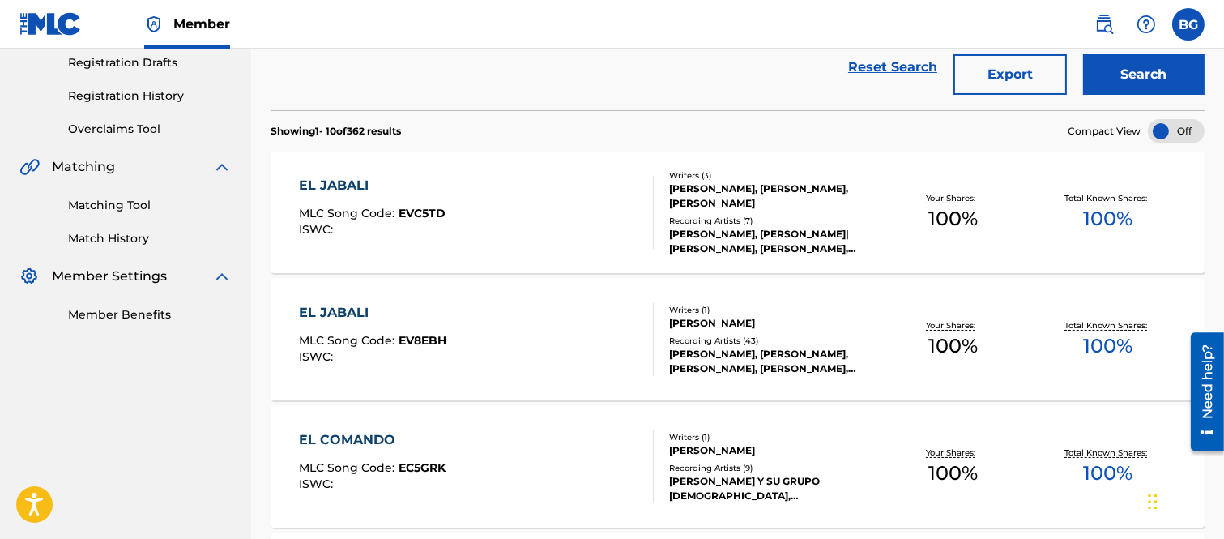
scroll to position [360, 0]
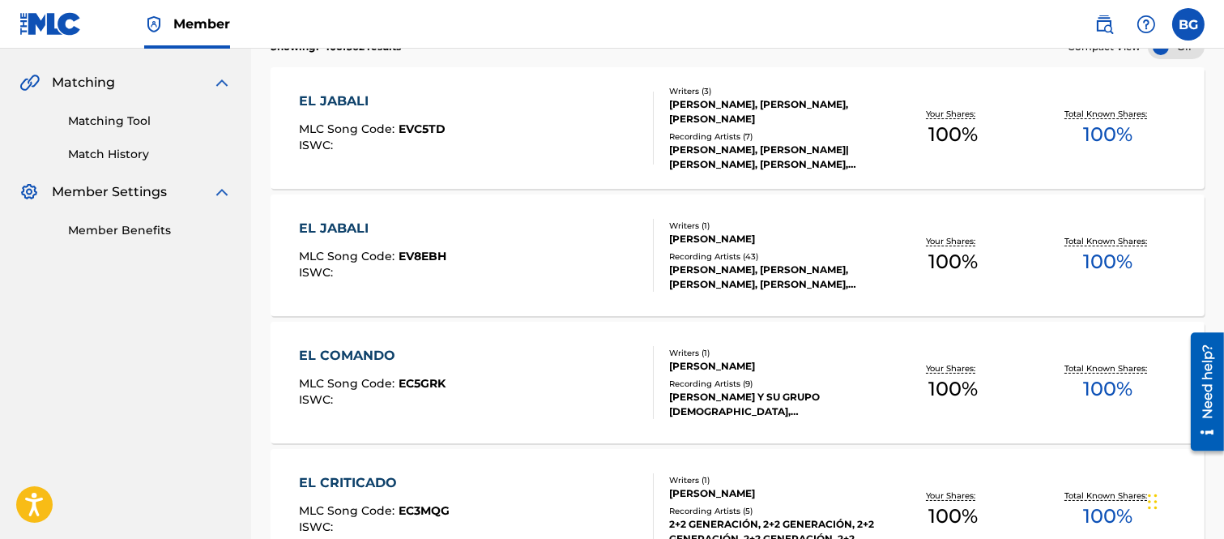
click at [331, 224] on div "EL JABALI" at bounding box center [372, 228] width 147 height 19
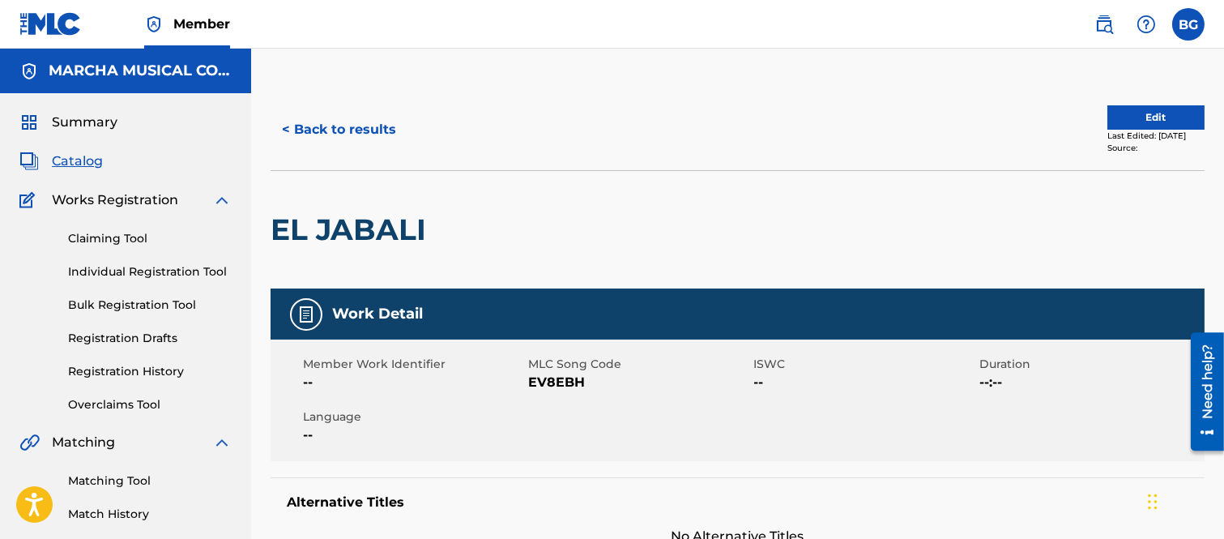
click at [288, 124] on button "< Back to results" at bounding box center [339, 129] width 137 height 41
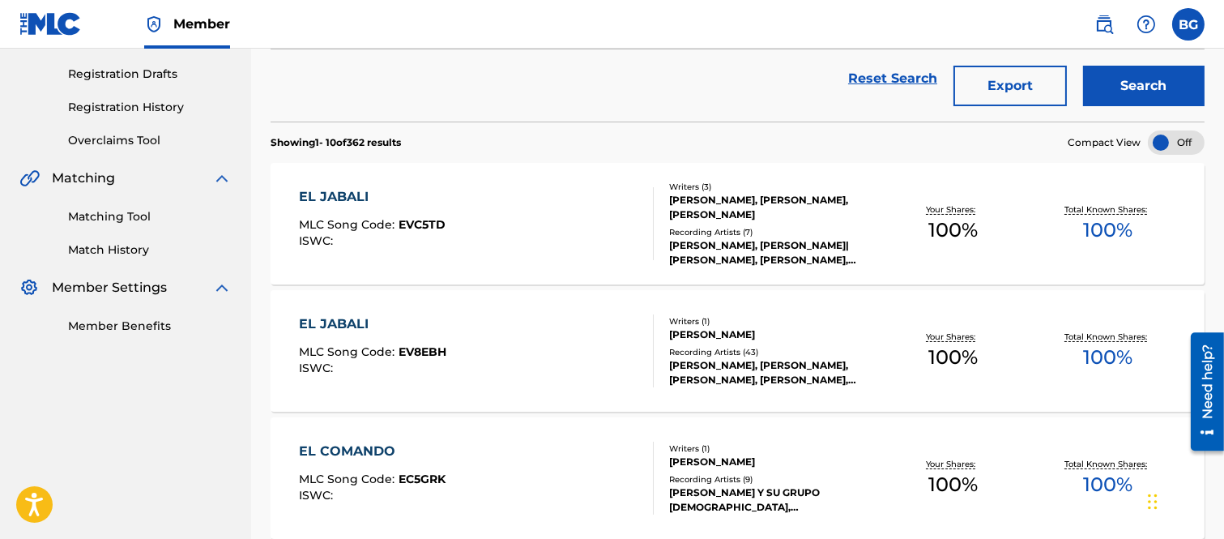
scroll to position [90, 0]
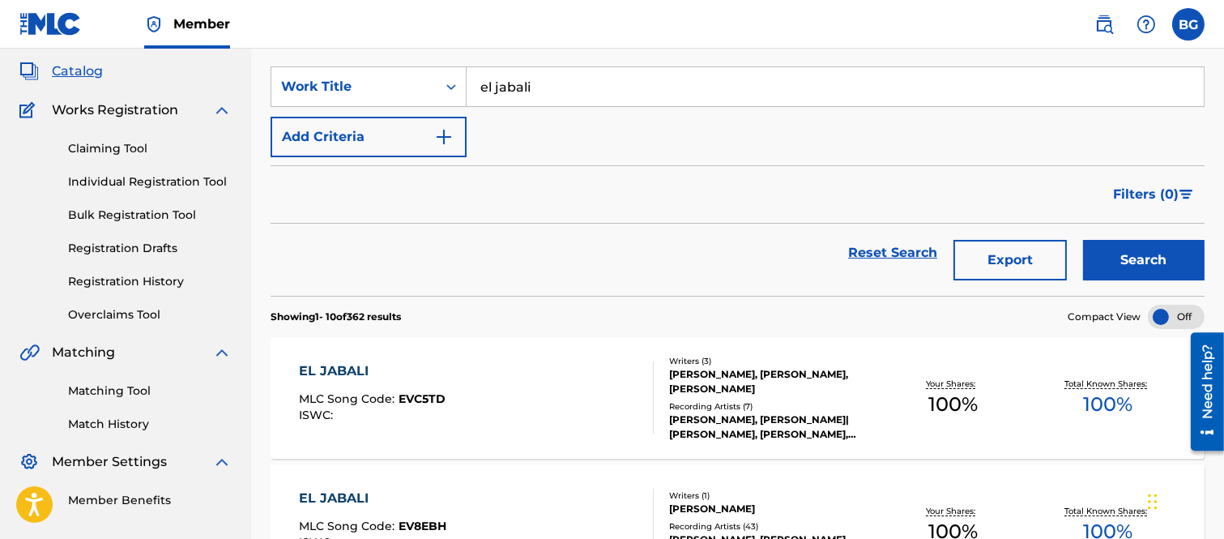
click at [355, 366] on div "EL JABALI" at bounding box center [372, 370] width 147 height 19
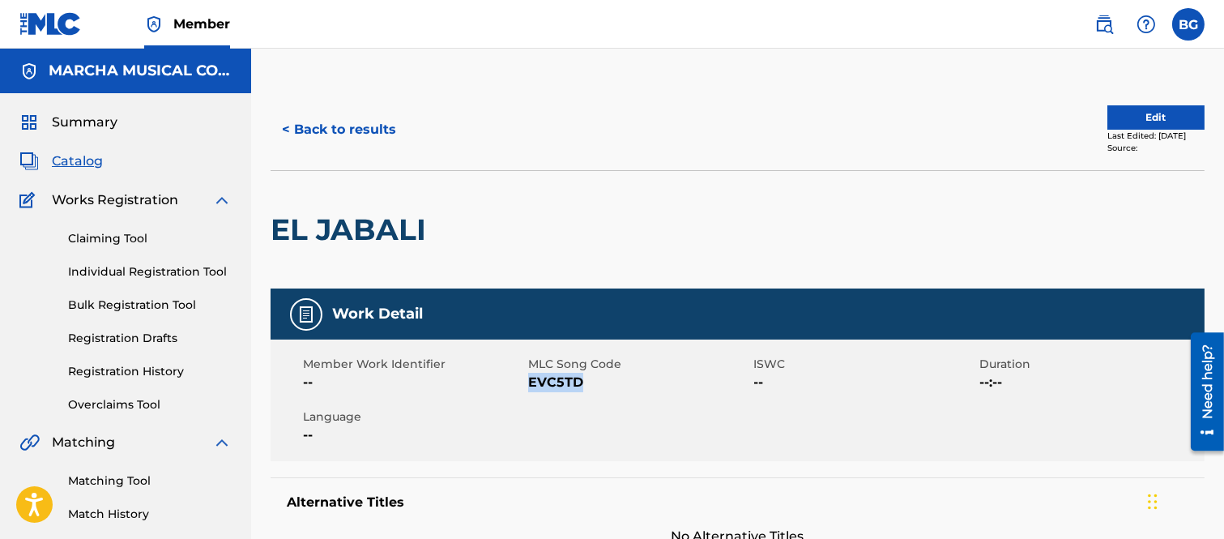
drag, startPoint x: 528, startPoint y: 382, endPoint x: 585, endPoint y: 386, distance: 56.8
click at [585, 386] on span "EVC5TD" at bounding box center [638, 382] width 221 height 19
copy span "EVC5TD"
click at [626, 224] on div at bounding box center [541, 229] width 215 height 117
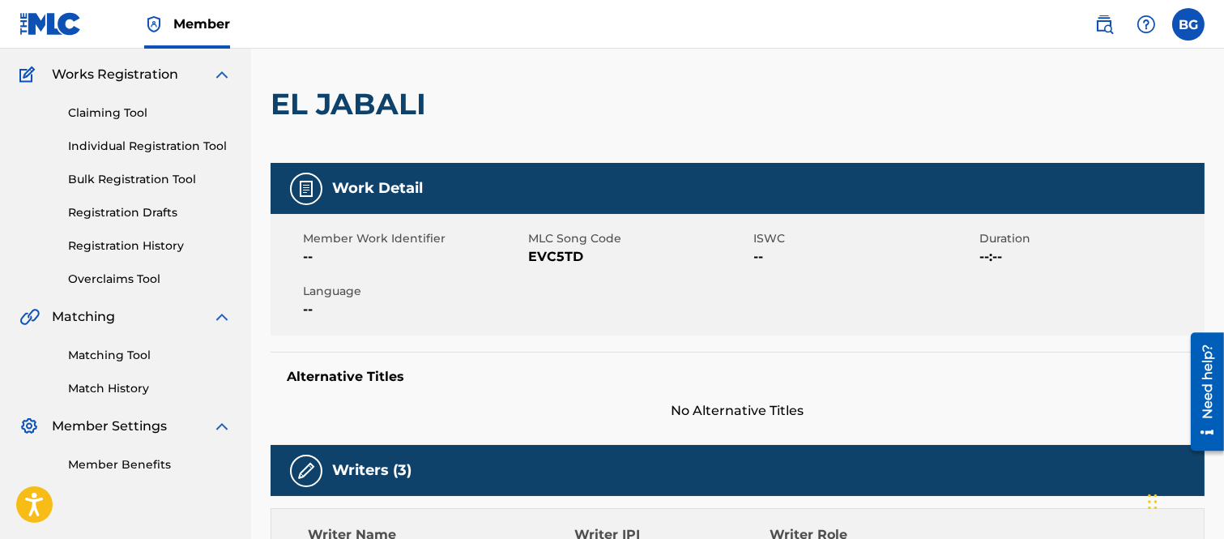
scroll to position [90, 0]
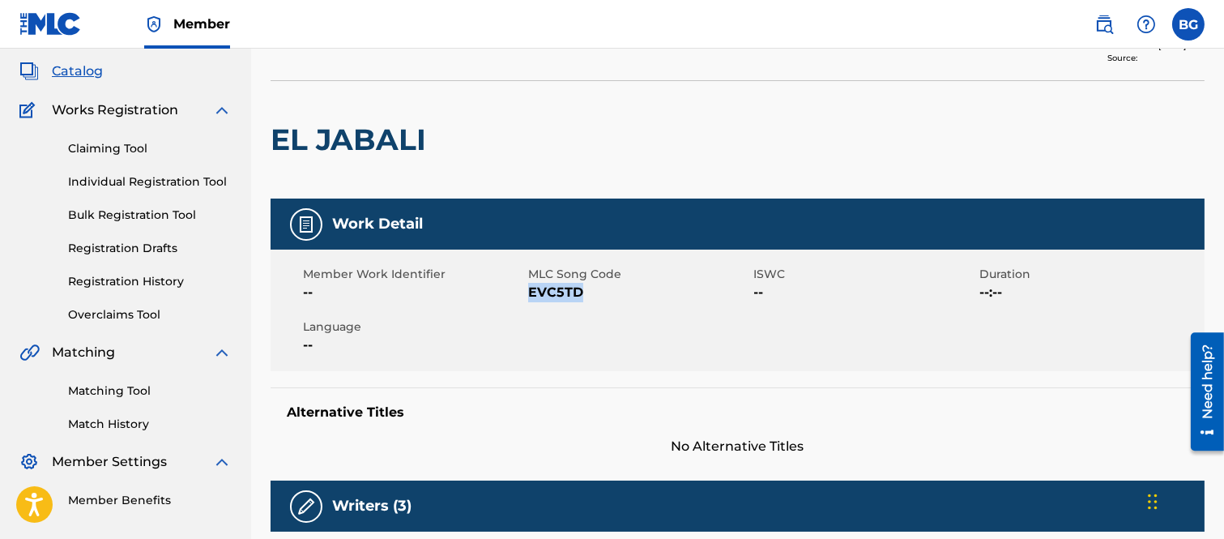
drag, startPoint x: 529, startPoint y: 289, endPoint x: 579, endPoint y: 292, distance: 50.3
click at [579, 292] on span "EVC5TD" at bounding box center [638, 292] width 221 height 19
copy span "EVC5TD"
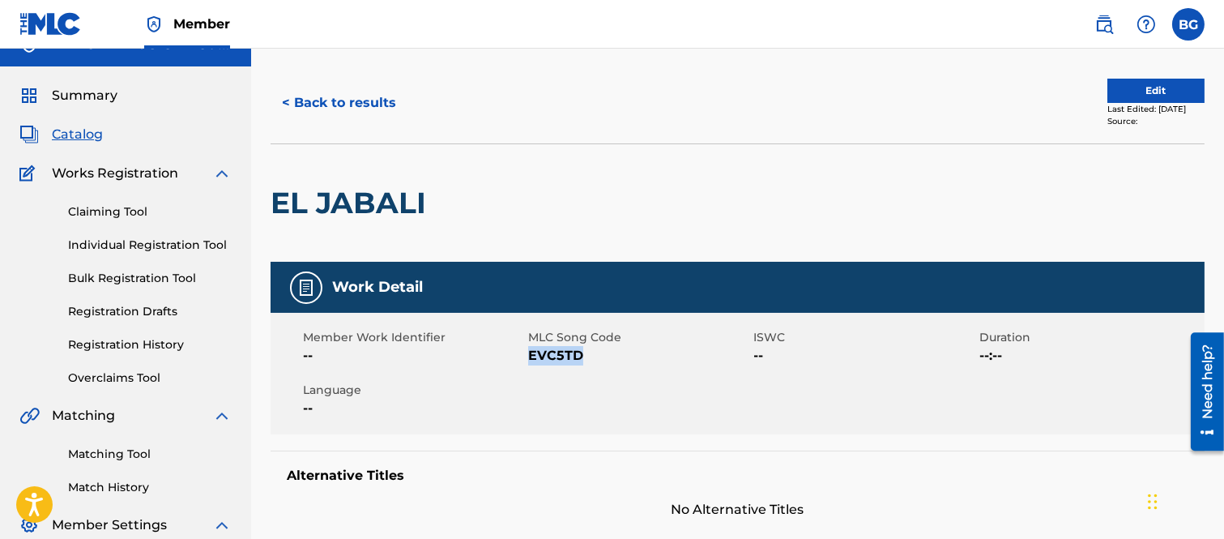
scroll to position [0, 0]
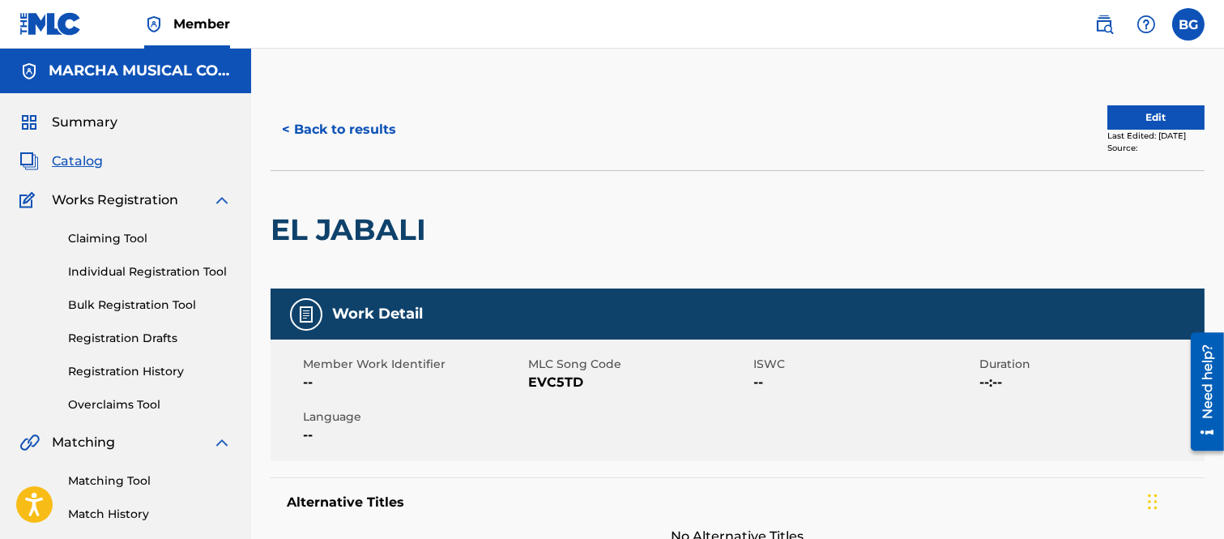
click at [608, 109] on div "< Back to results" at bounding box center [504, 129] width 467 height 41
click at [289, 128] on button "< Back to results" at bounding box center [339, 129] width 137 height 41
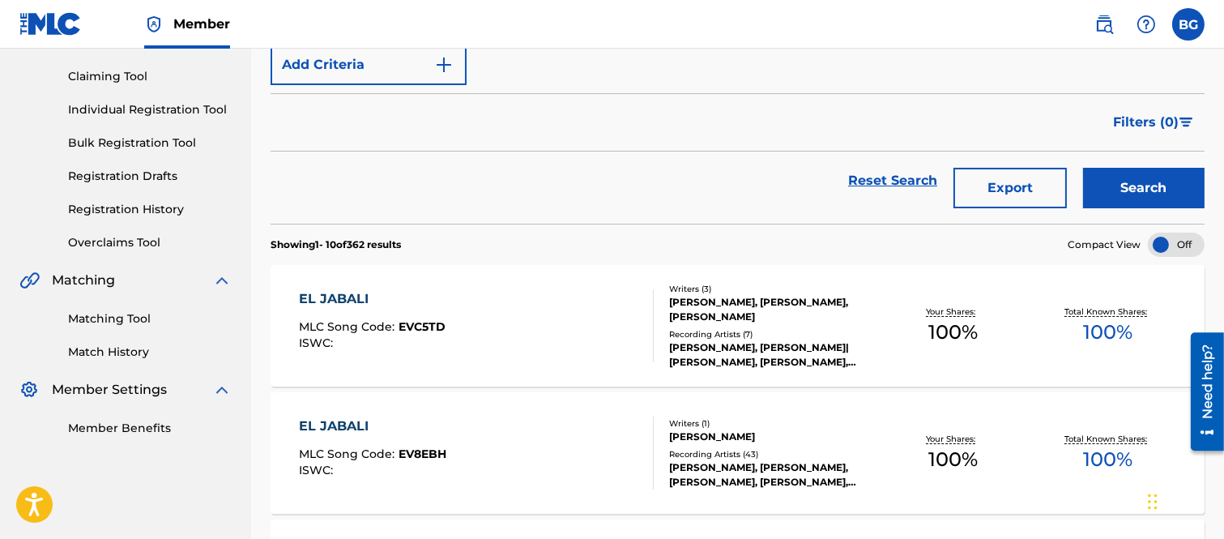
scroll to position [270, 0]
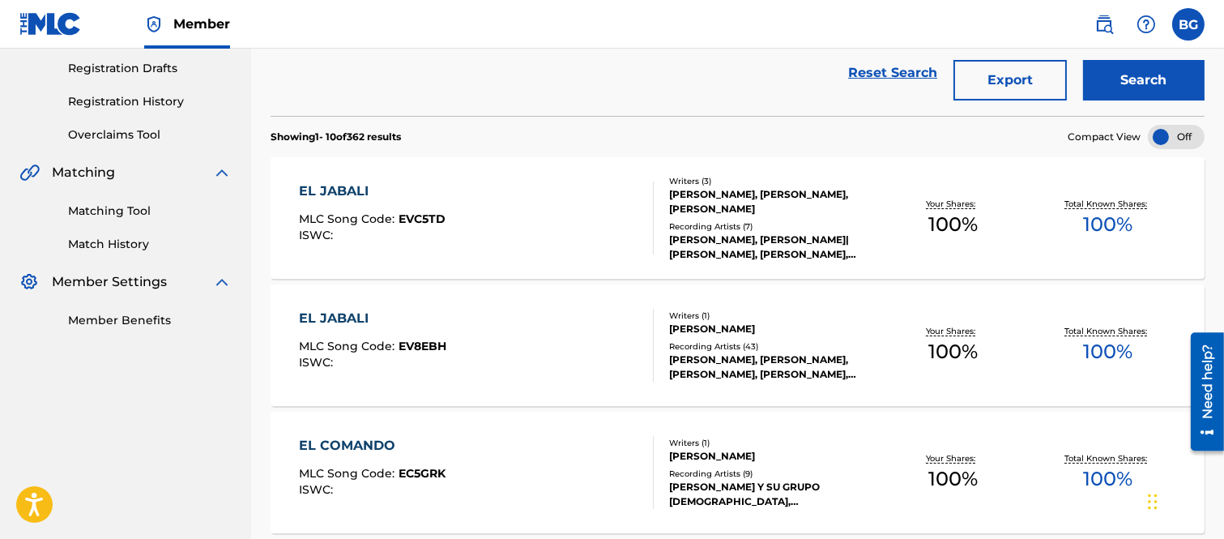
click at [328, 317] on div "EL JABALI" at bounding box center [372, 318] width 147 height 19
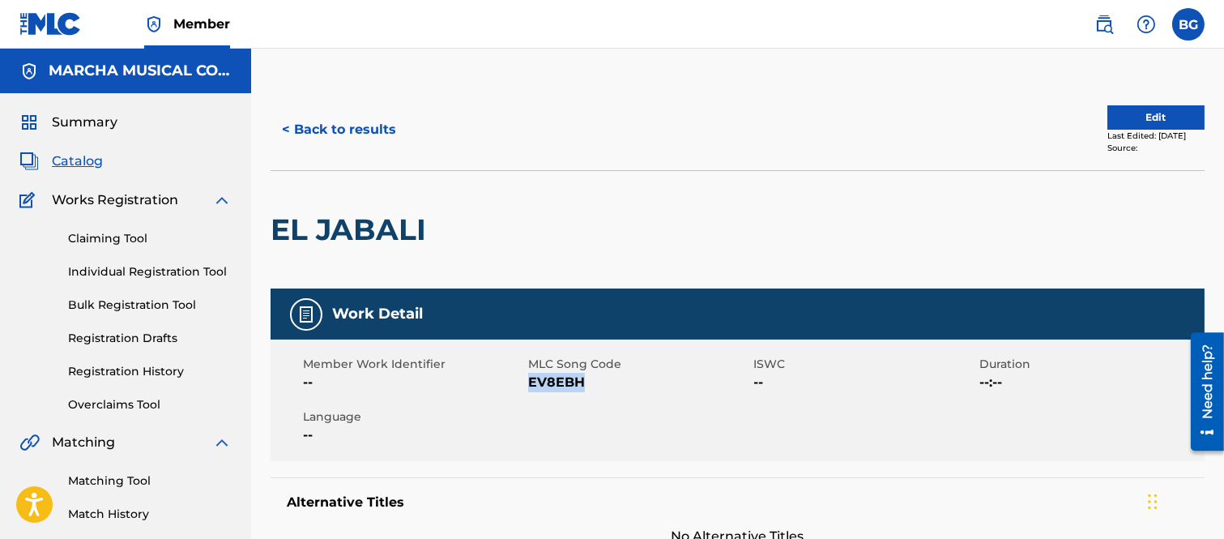
drag, startPoint x: 530, startPoint y: 383, endPoint x: 589, endPoint y: 386, distance: 59.2
click at [589, 386] on span "EV8EBH" at bounding box center [638, 382] width 221 height 19
copy span "EV8EBH"
click at [610, 111] on div "< Back to results" at bounding box center [504, 129] width 467 height 41
